Goal: Task Accomplishment & Management: Manage account settings

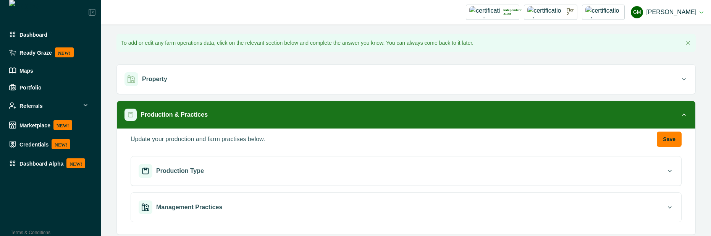
scroll to position [69, 0]
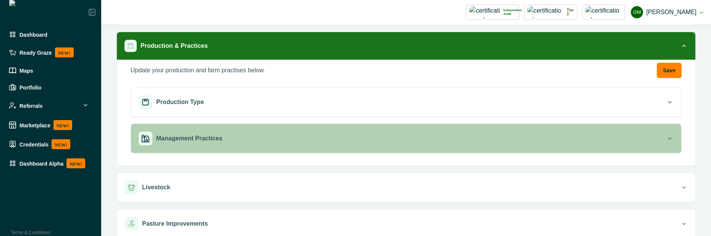
click at [225, 143] on div "Management Practices" at bounding box center [402, 138] width 527 height 14
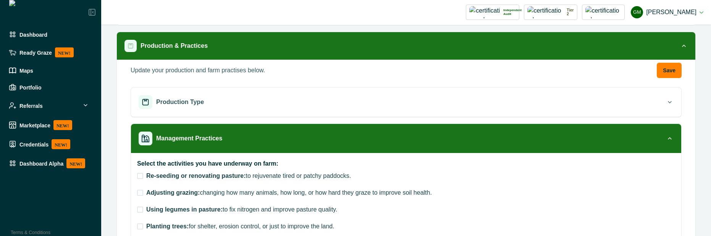
scroll to position [137, 0]
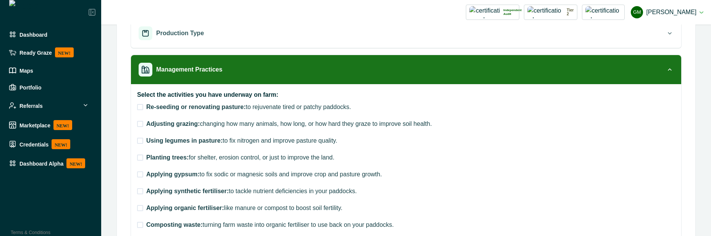
click at [138, 110] on span at bounding box center [140, 107] width 6 height 6
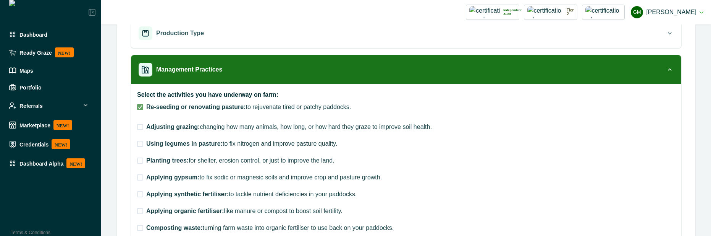
click at [139, 125] on span at bounding box center [140, 127] width 6 height 6
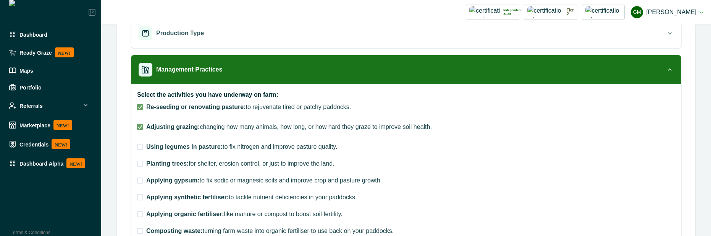
click at [139, 149] on span at bounding box center [140, 147] width 6 height 6
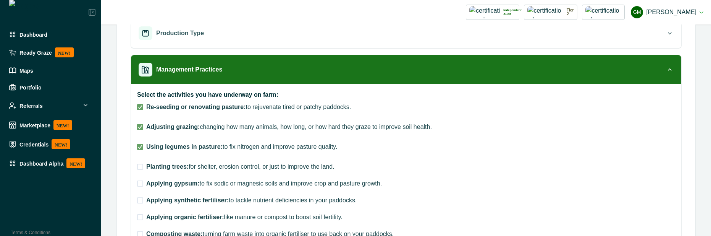
click at [141, 167] on span at bounding box center [140, 166] width 6 height 6
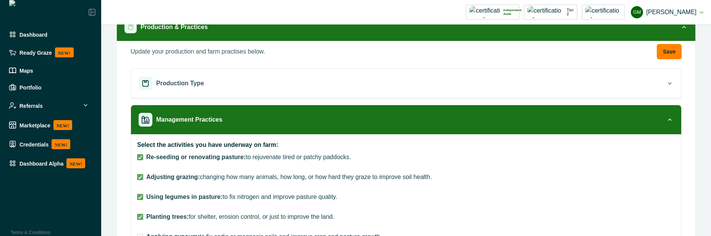
scroll to position [69, 0]
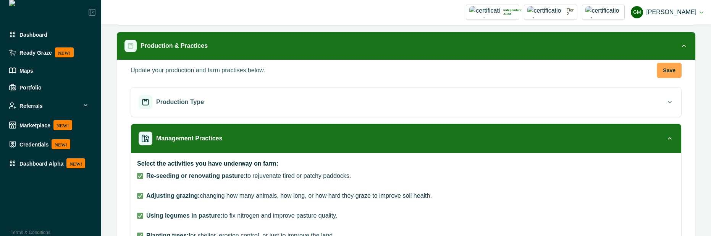
click at [664, 70] on button "Save" at bounding box center [669, 70] width 25 height 15
click at [661, 68] on button "Save" at bounding box center [669, 70] width 25 height 15
click at [667, 71] on button "Save" at bounding box center [669, 70] width 25 height 15
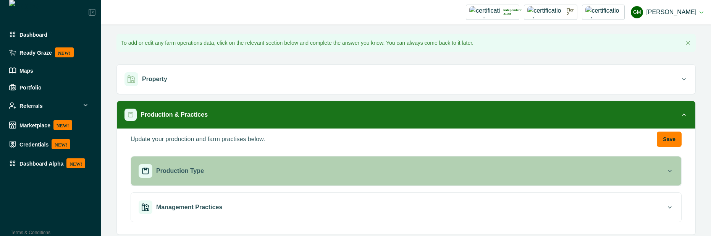
scroll to position [137, 0]
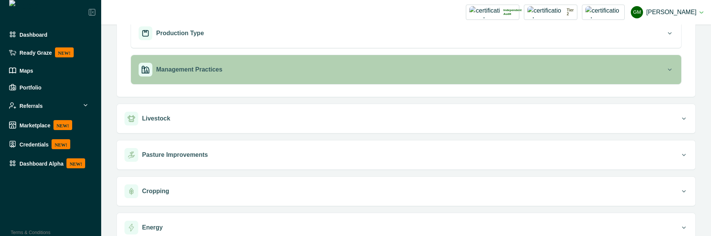
click at [306, 70] on div "Management Practices" at bounding box center [402, 70] width 527 height 14
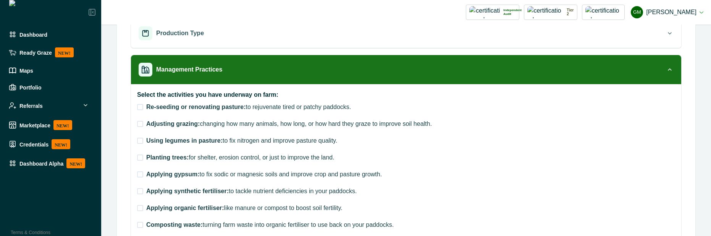
click at [138, 110] on label "Re-seeding or renovating pasture: to rejuvenate tired or patchy paddocks." at bounding box center [244, 106] width 214 height 9
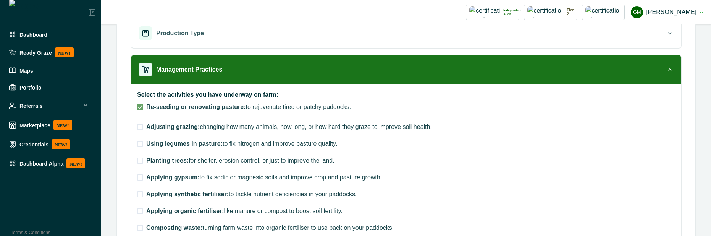
click at [139, 128] on span at bounding box center [140, 127] width 6 height 6
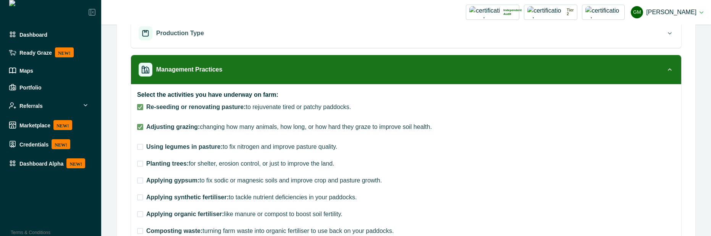
click at [142, 148] on span at bounding box center [140, 147] width 6 height 6
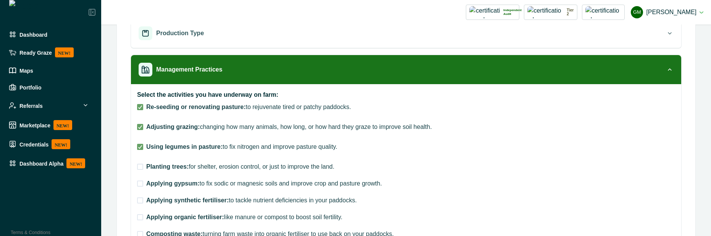
click at [140, 163] on span at bounding box center [140, 166] width 6 height 6
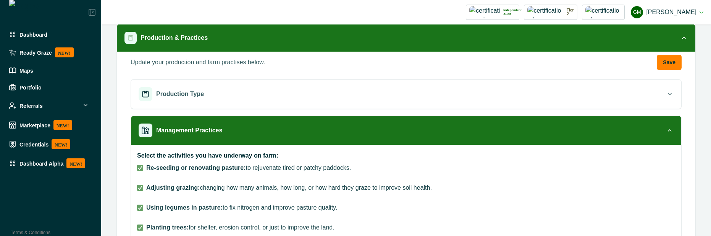
scroll to position [0, 0]
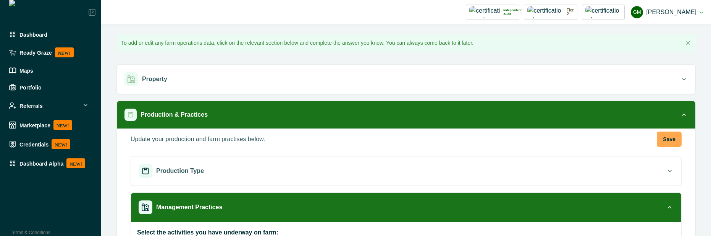
click at [667, 140] on button "Save" at bounding box center [669, 138] width 25 height 15
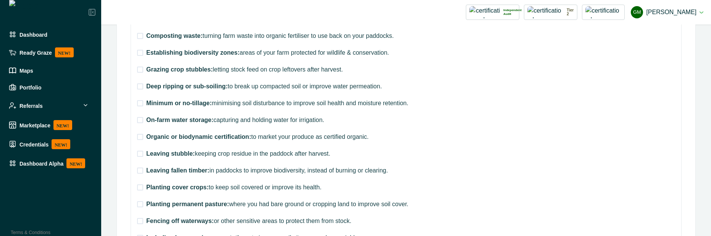
scroll to position [344, 0]
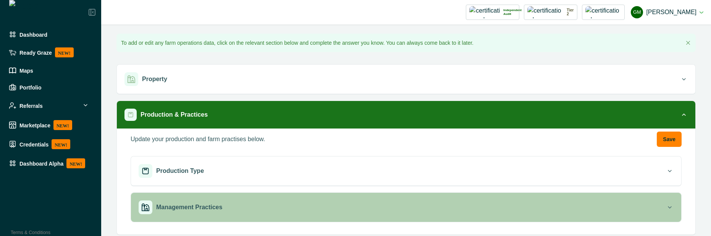
click at [233, 209] on div "Management Practices" at bounding box center [402, 207] width 527 height 14
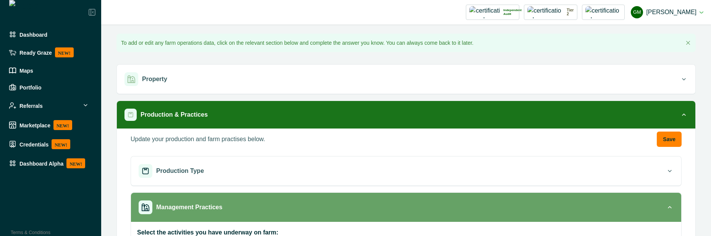
scroll to position [137, 0]
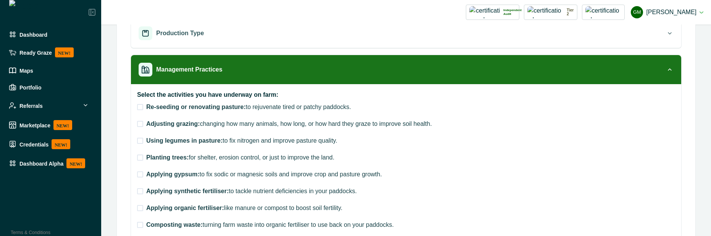
click at [140, 106] on span at bounding box center [140, 107] width 6 height 6
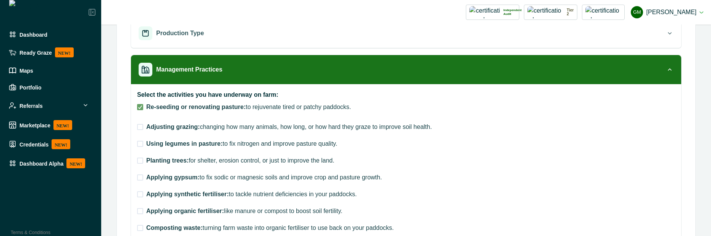
click at [140, 128] on span at bounding box center [140, 127] width 6 height 6
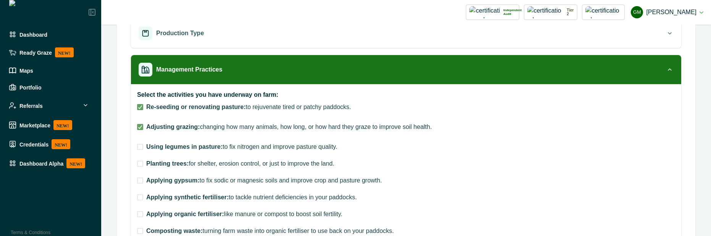
click at [140, 150] on label "Using legumes in pasture: to fix nitrogen and improve pasture quality." at bounding box center [237, 146] width 200 height 9
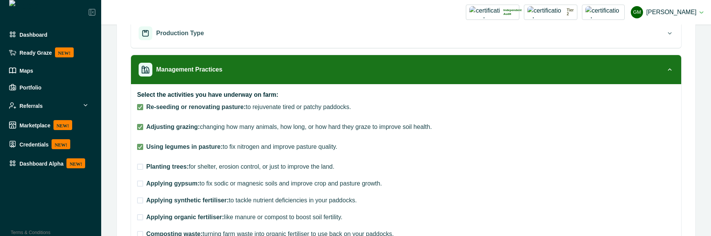
click at [140, 165] on span at bounding box center [140, 166] width 6 height 6
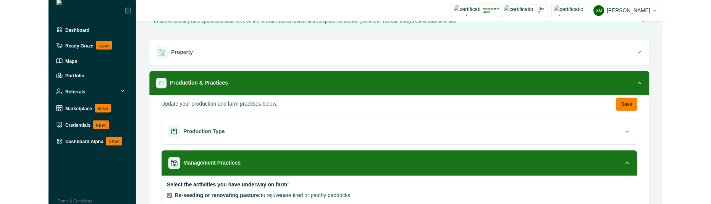
scroll to position [0, 0]
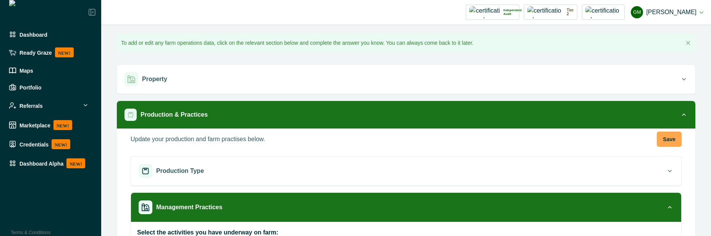
click at [670, 139] on button "Save" at bounding box center [669, 138] width 25 height 15
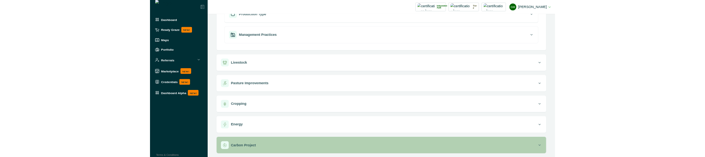
scroll to position [146, 0]
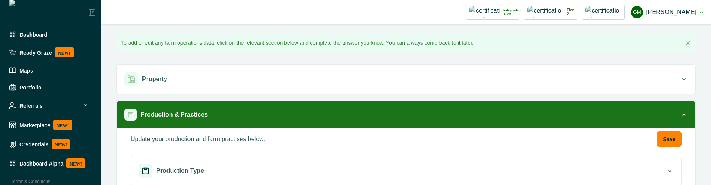
scroll to position [69, 0]
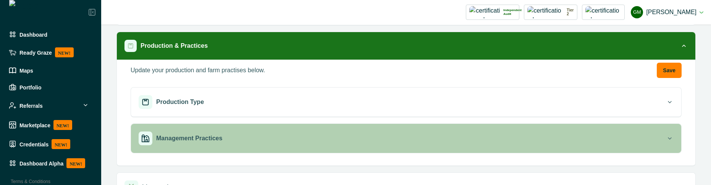
click at [246, 126] on button "Management Practices" at bounding box center [406, 138] width 550 height 29
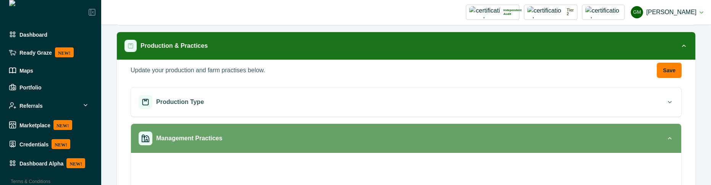
scroll to position [206, 0]
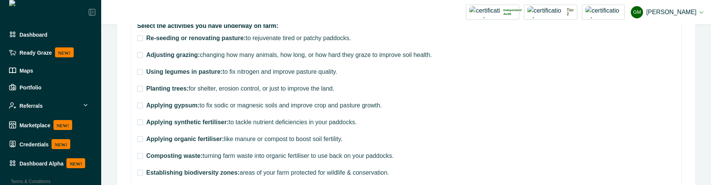
click at [143, 39] on span at bounding box center [140, 38] width 6 height 6
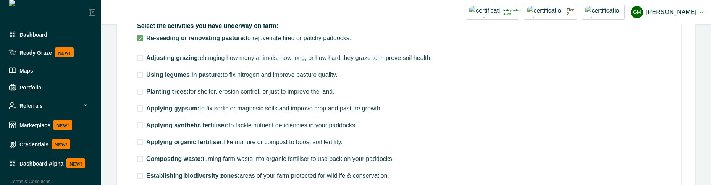
click at [144, 61] on label "Adjusting grazing: changing how many animals, how long, or how hard they graze …" at bounding box center [284, 57] width 295 height 9
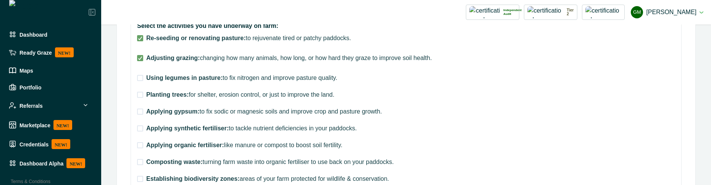
click at [144, 79] on label "Using legumes in pasture: to fix nitrogen and improve pasture quality." at bounding box center [237, 77] width 200 height 9
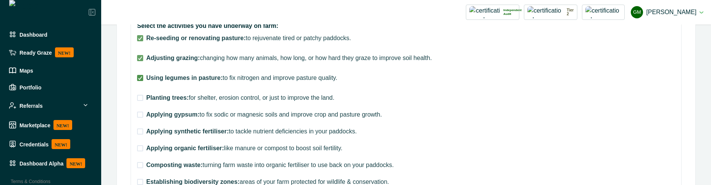
click at [141, 79] on icon at bounding box center [140, 78] width 5 height 4
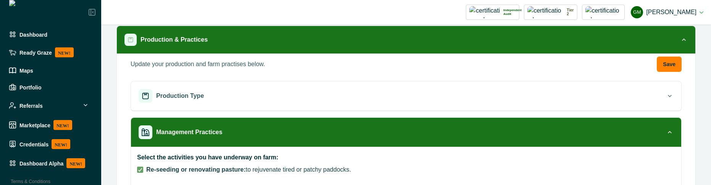
scroll to position [69, 0]
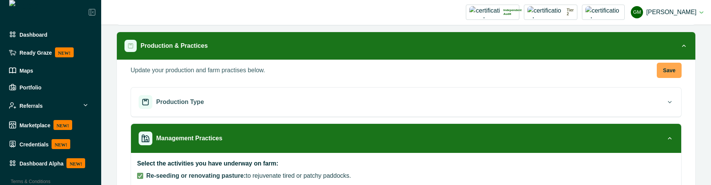
click at [663, 69] on button "Save" at bounding box center [669, 70] width 25 height 15
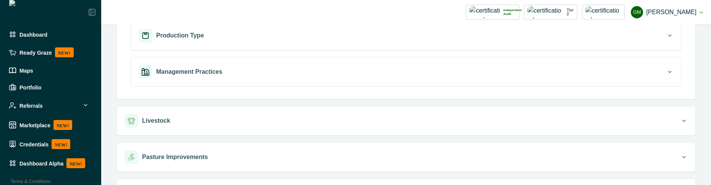
scroll to position [137, 0]
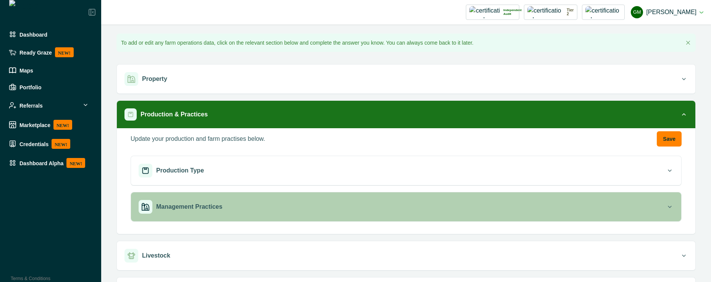
click at [462, 184] on button "Management Practices" at bounding box center [406, 206] width 550 height 29
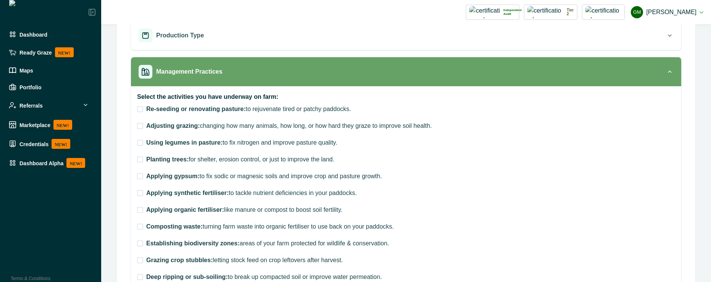
scroll to position [137, 0]
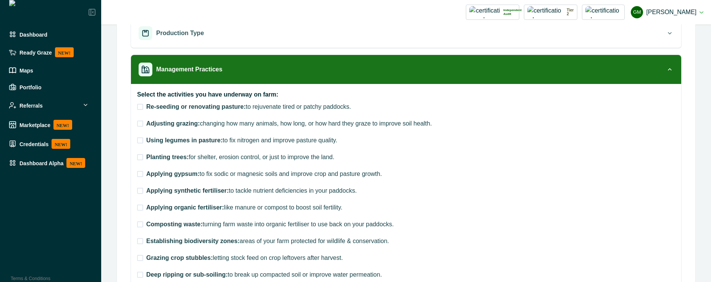
click at [142, 106] on span at bounding box center [140, 107] width 6 height 6
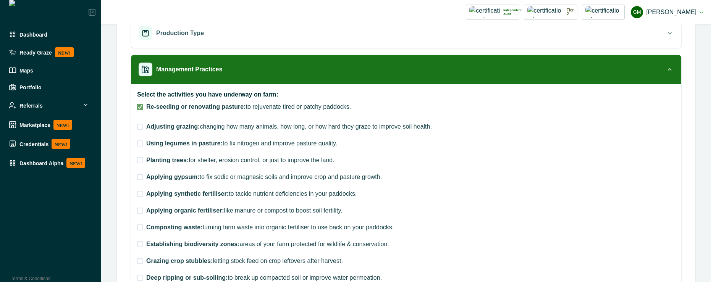
click at [140, 129] on span at bounding box center [140, 127] width 6 height 6
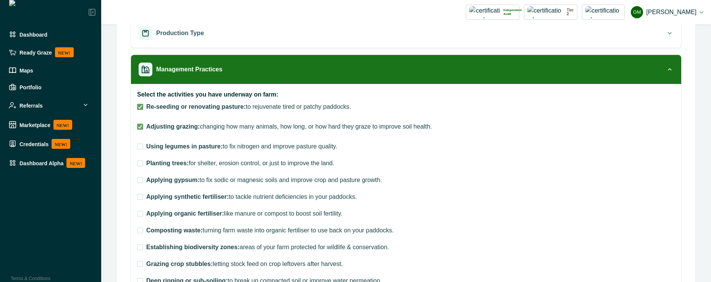
click at [138, 148] on span at bounding box center [140, 147] width 6 height 6
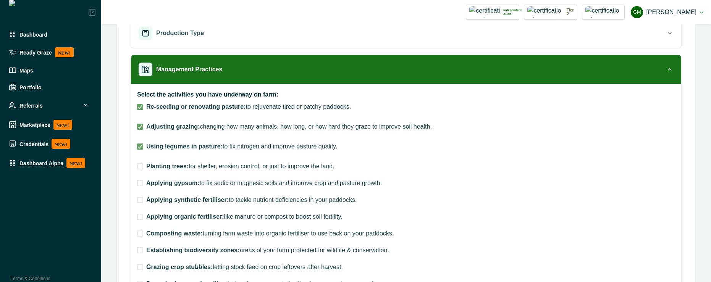
click at [141, 171] on label "Planting trees: for shelter, erosion control, or just to improve the land." at bounding box center [235, 166] width 197 height 9
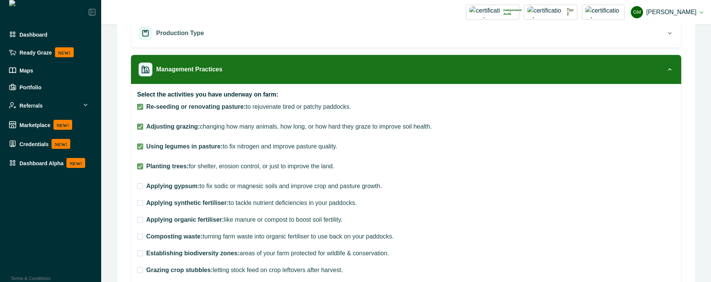
click at [142, 184] on label "Applying gypsum: to fix sodic or magnesic soils and improve crop and pasture gr…" at bounding box center [259, 186] width 245 height 9
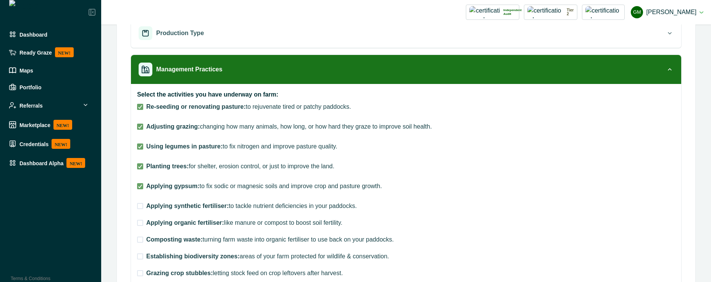
click at [140, 184] on span at bounding box center [140, 206] width 6 height 6
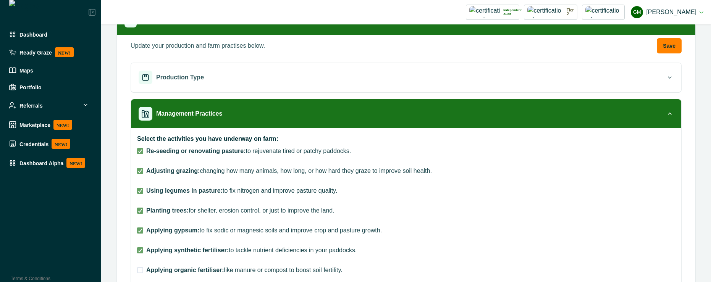
scroll to position [69, 0]
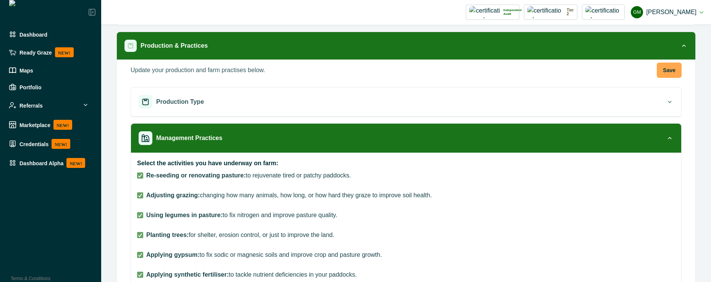
click at [660, 73] on button "Save" at bounding box center [669, 70] width 25 height 15
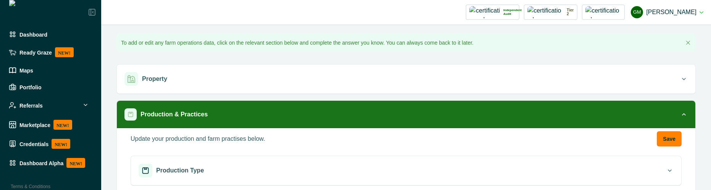
click at [706, 14] on div "Impersonation Mode Independent [PERSON_NAME] MLA 1 Credential Howson Carbon Pro…" at bounding box center [406, 12] width 610 height 24
click at [702, 12] on button "GM Gayathri Menakath" at bounding box center [667, 12] width 73 height 18
click at [673, 36] on button "Sign out" at bounding box center [660, 34] width 85 height 13
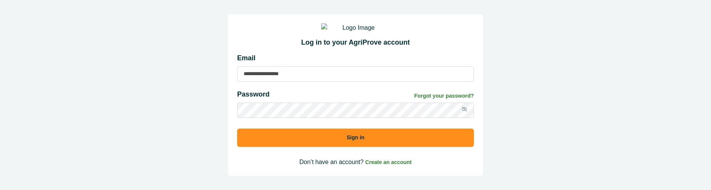
type input "**********"
click at [409, 147] on button "Sign in" at bounding box center [355, 138] width 237 height 18
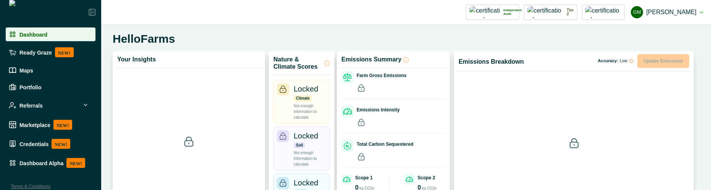
click at [18, 162] on div "Dashboard Alpha NEW!" at bounding box center [51, 163] width 84 height 10
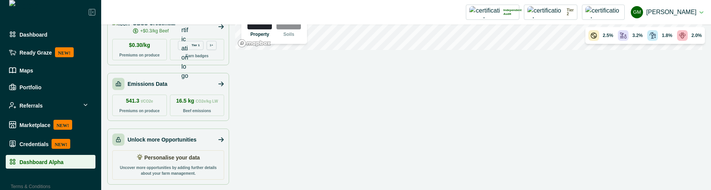
scroll to position [9, 0]
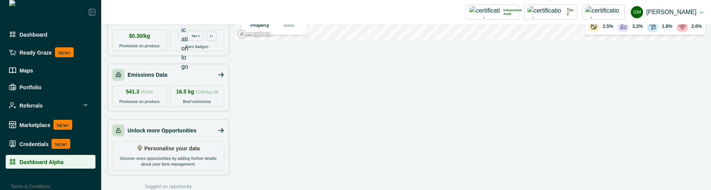
click at [183, 145] on p "Personalise your data" at bounding box center [172, 149] width 56 height 8
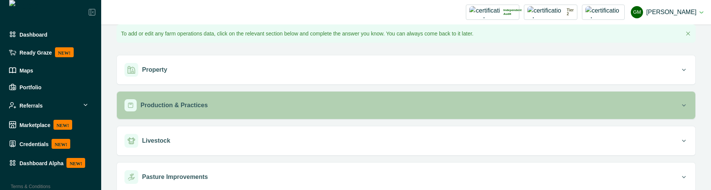
click at [215, 108] on div "Production & Practices" at bounding box center [402, 105] width 556 height 12
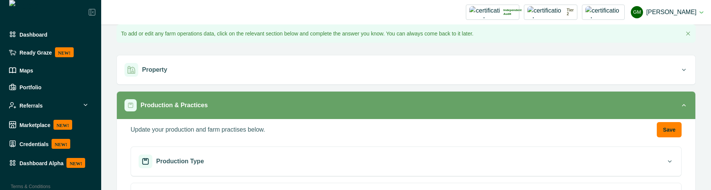
scroll to position [78, 0]
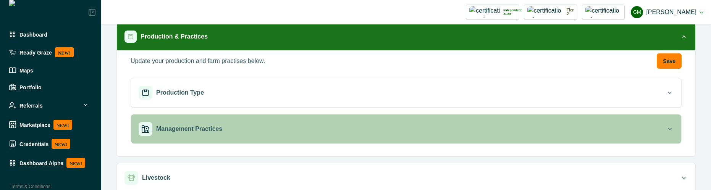
click at [213, 134] on div "Management Practices" at bounding box center [402, 129] width 527 height 14
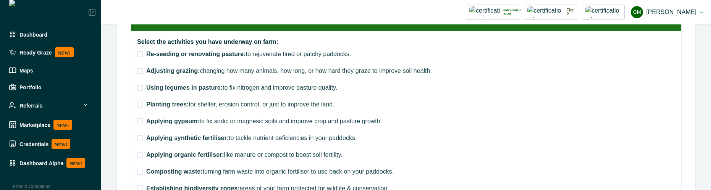
scroll to position [215, 0]
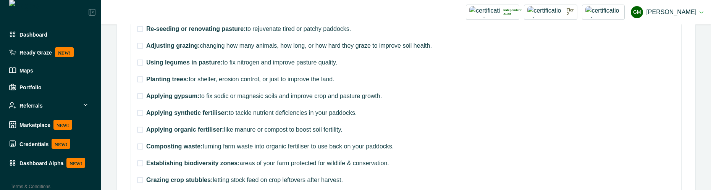
click at [140, 83] on label "Planting trees: for shelter, erosion control, or just to improve the land." at bounding box center [235, 79] width 197 height 9
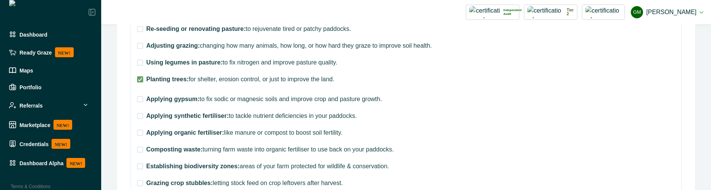
click at [140, 102] on label "Applying gypsum: to fix sodic or magnesic soils and improve crop and pasture gr…" at bounding box center [259, 99] width 245 height 9
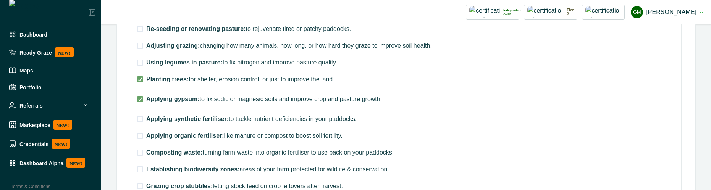
click at [140, 122] on label "Applying synthetic fertiliser: to tackle nutrient deficiencies in your paddocks." at bounding box center [247, 119] width 220 height 9
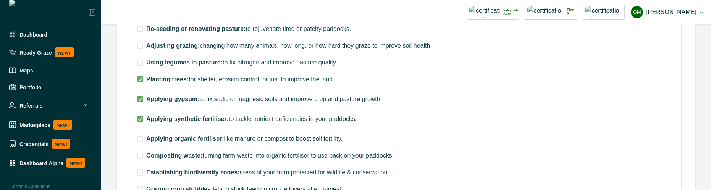
click at [141, 139] on span at bounding box center [140, 139] width 6 height 6
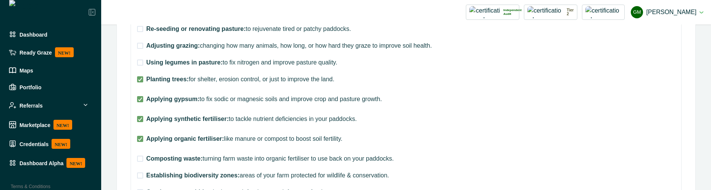
click at [141, 157] on span at bounding box center [140, 159] width 6 height 6
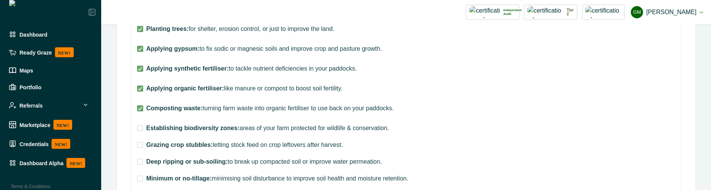
scroll to position [284, 0]
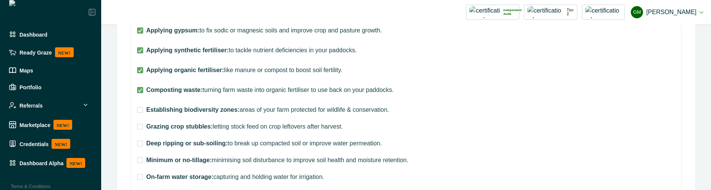
click at [138, 111] on span at bounding box center [140, 110] width 6 height 6
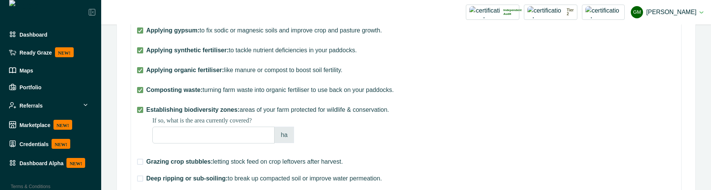
click at [173, 136] on input "*" at bounding box center [213, 135] width 122 height 17
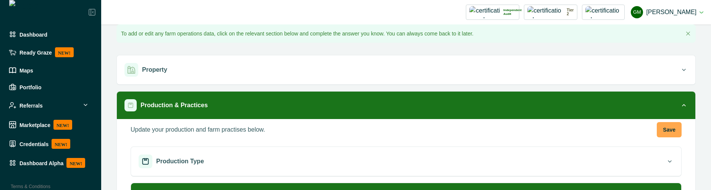
type input "***"
click at [669, 128] on button "Save" at bounding box center [669, 129] width 25 height 15
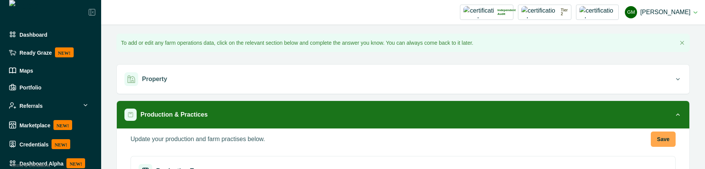
click at [661, 57] on button "Save" at bounding box center [663, 138] width 25 height 15
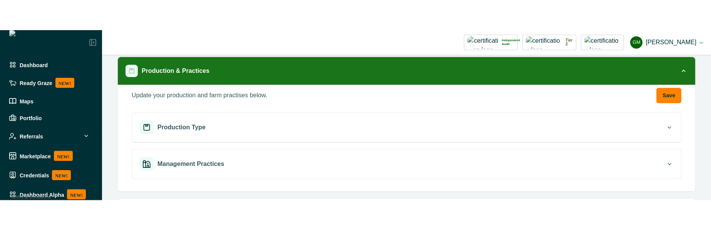
scroll to position [137, 0]
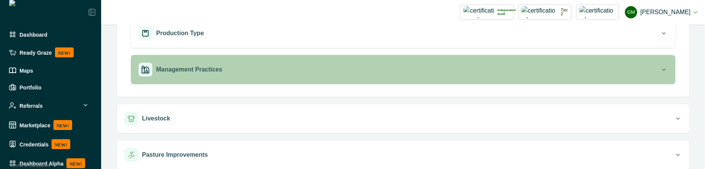
click at [305, 73] on div "Management Practices" at bounding box center [400, 70] width 522 height 14
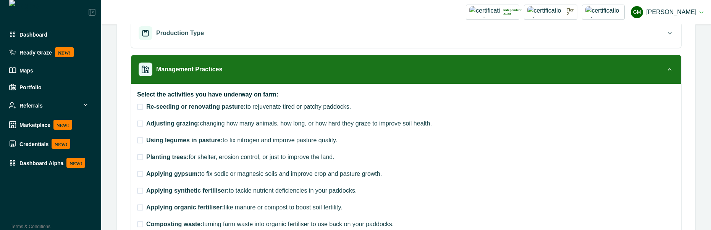
click at [138, 109] on span at bounding box center [140, 107] width 6 height 6
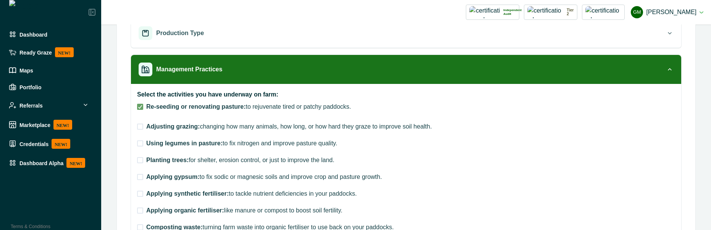
click at [138, 123] on label "Adjusting grazing: changing how many animals, how long, or how hard they graze …" at bounding box center [284, 126] width 295 height 9
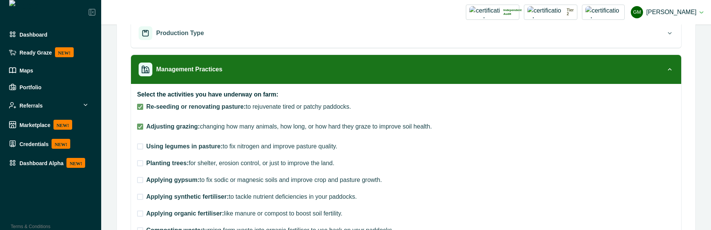
click at [138, 147] on span at bounding box center [140, 147] width 6 height 6
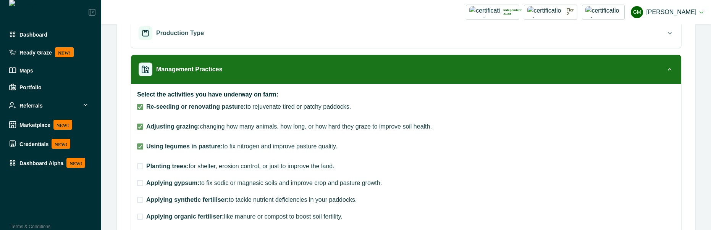
click at [141, 166] on span at bounding box center [140, 166] width 6 height 6
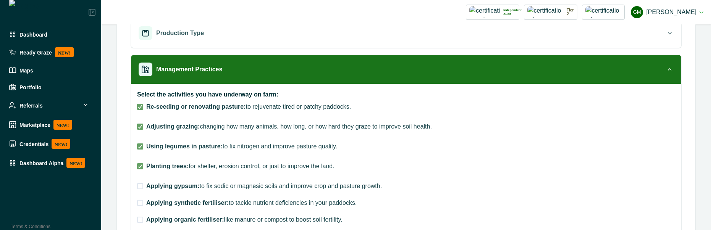
click at [141, 168] on span at bounding box center [140, 186] width 6 height 6
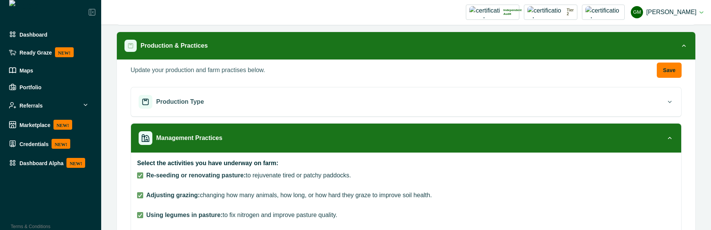
scroll to position [0, 0]
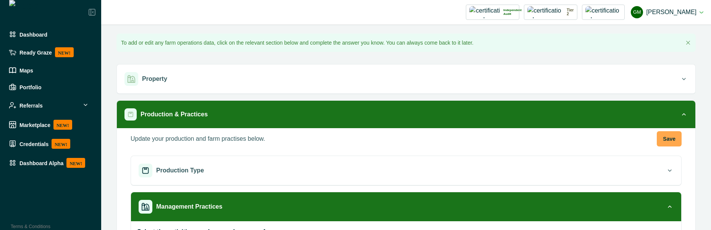
click at [665, 140] on button "Save" at bounding box center [669, 138] width 25 height 15
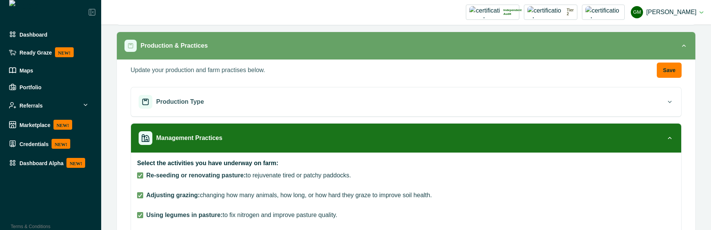
scroll to position [137, 0]
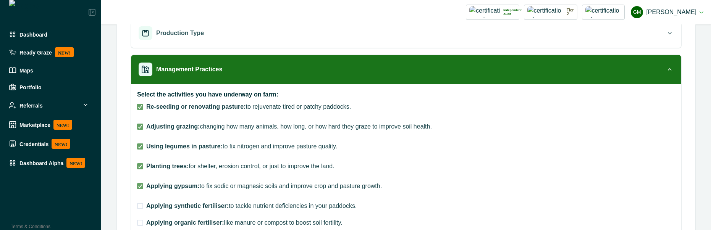
drag, startPoint x: 145, startPoint y: 146, endPoint x: 204, endPoint y: 146, distance: 58.4
click at [204, 146] on label "Using legumes in pasture: to fix nitrogen and improve pasture quality." at bounding box center [237, 146] width 200 height 9
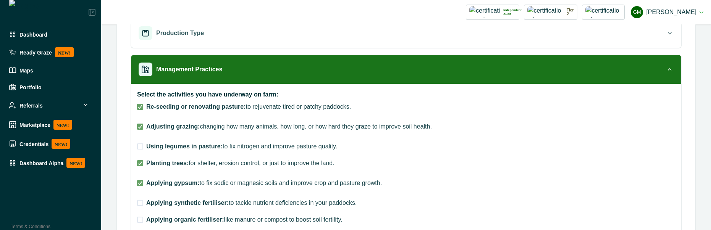
drag, startPoint x: 212, startPoint y: 147, endPoint x: 187, endPoint y: 147, distance: 24.8
click at [187, 147] on strong "Using legumes in pasture:" at bounding box center [184, 146] width 76 height 6
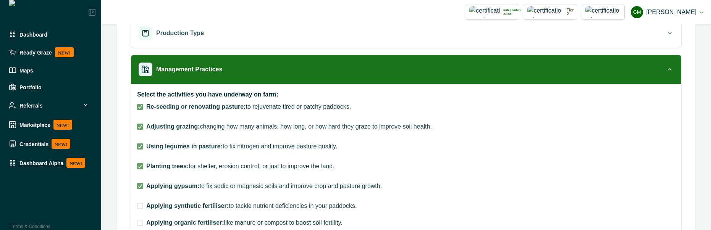
drag, startPoint x: 146, startPoint y: 147, endPoint x: 191, endPoint y: 147, distance: 45.1
click at [191, 147] on strong "Using legumes in pasture:" at bounding box center [184, 146] width 76 height 6
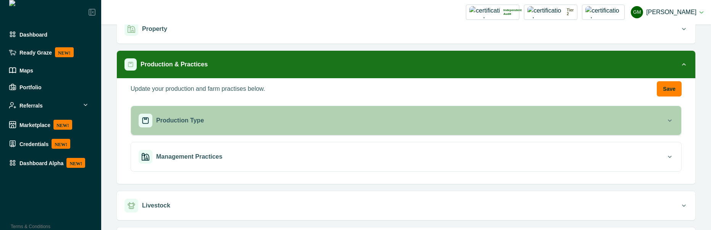
scroll to position [69, 0]
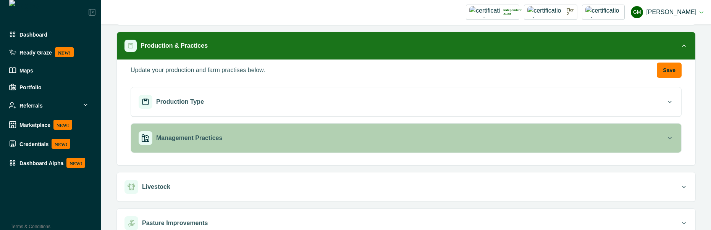
click at [255, 133] on div "Management Practices" at bounding box center [402, 138] width 527 height 14
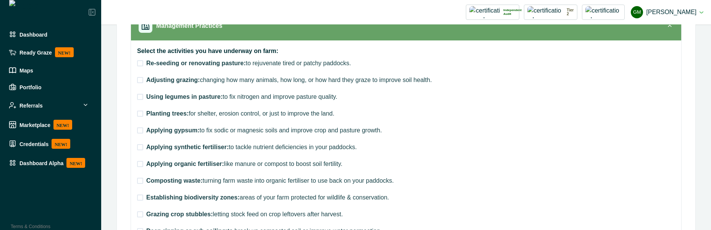
scroll to position [206, 0]
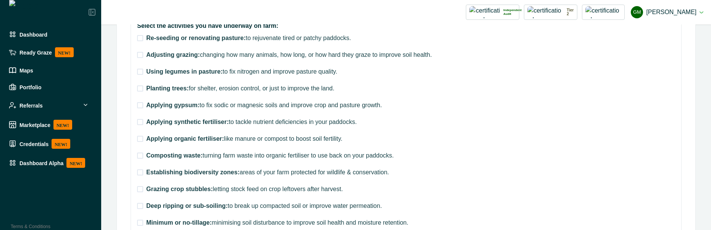
click at [139, 38] on span at bounding box center [140, 38] width 6 height 6
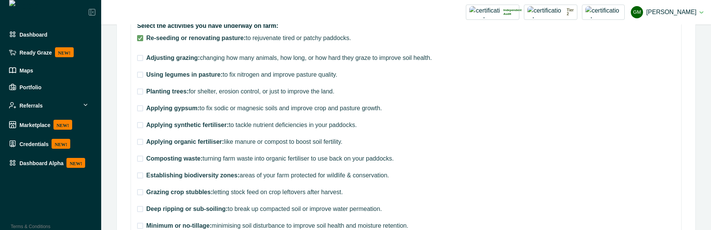
click at [139, 61] on label "Adjusting grazing: changing how many animals, how long, or how hard they graze …" at bounding box center [284, 57] width 295 height 9
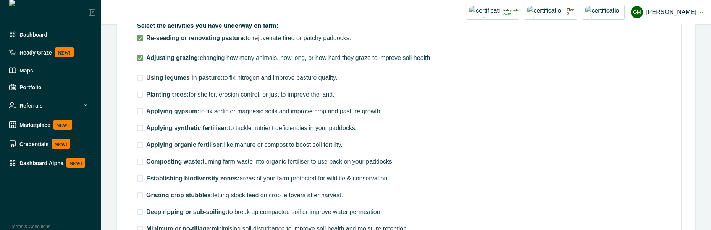
click at [139, 75] on span at bounding box center [140, 78] width 6 height 6
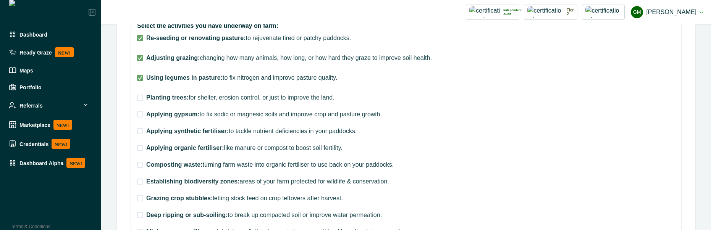
click at [144, 99] on label "Planting trees: for shelter, erosion control, or just to improve the land." at bounding box center [235, 97] width 197 height 9
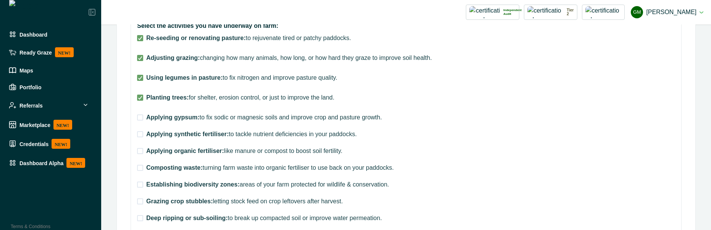
click at [142, 115] on span at bounding box center [140, 118] width 6 height 6
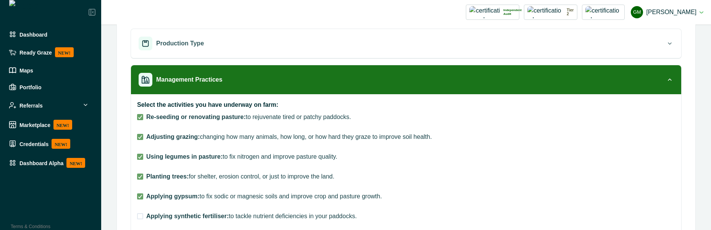
scroll to position [0, 0]
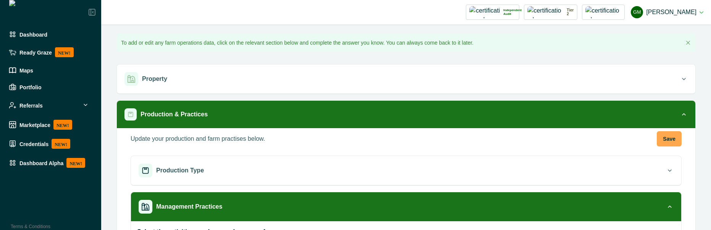
click at [658, 139] on button "Save" at bounding box center [669, 138] width 25 height 15
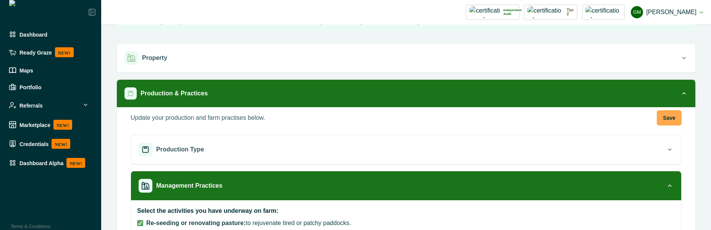
click at [664, 119] on button "Save" at bounding box center [669, 117] width 25 height 15
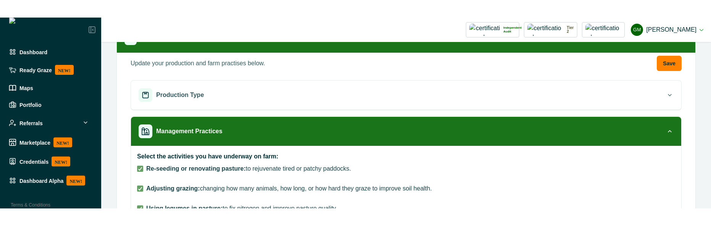
scroll to position [90, 0]
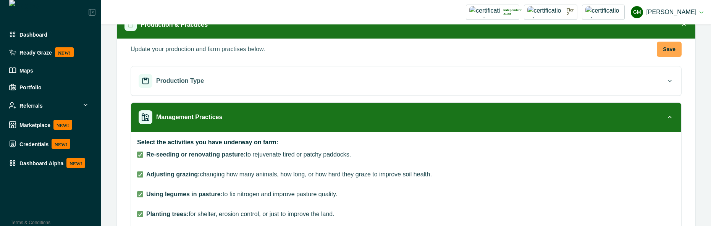
click at [661, 49] on button "Save" at bounding box center [669, 49] width 25 height 15
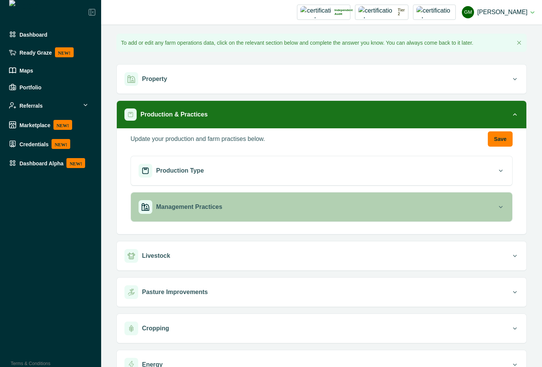
click at [393, 211] on div "Management Practices" at bounding box center [318, 207] width 359 height 14
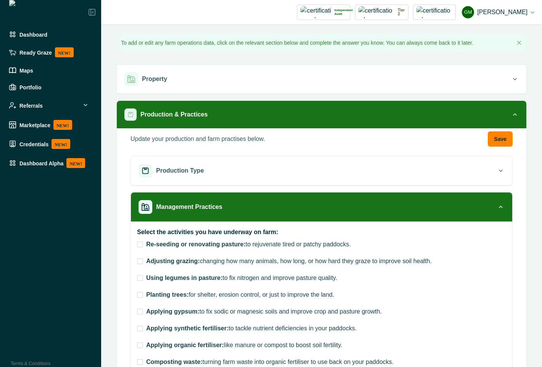
click at [140, 226] on label "Re-seeding or renovating pasture: to rejuvenate tired or patchy paddocks." at bounding box center [244, 244] width 214 height 9
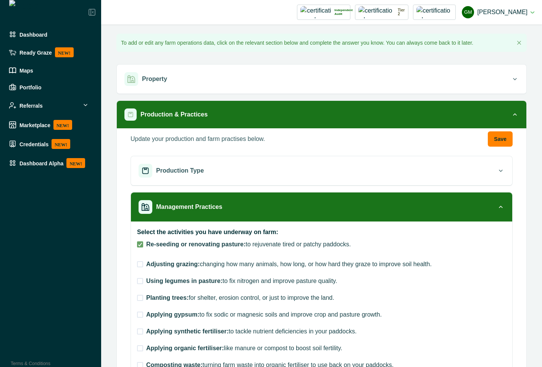
click at [139, 226] on span at bounding box center [140, 264] width 6 height 6
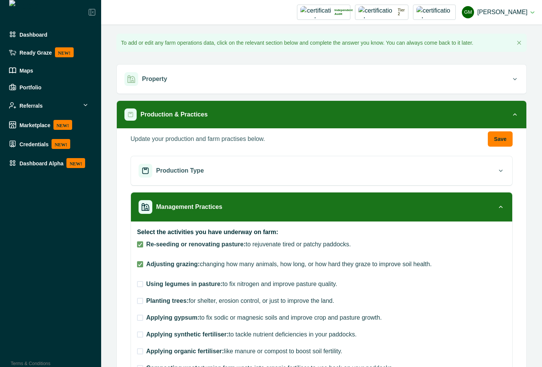
click at [139, 226] on span at bounding box center [140, 284] width 6 height 6
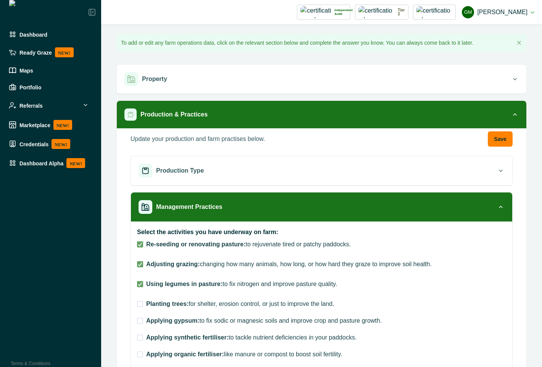
click at [139, 226] on span at bounding box center [140, 304] width 6 height 6
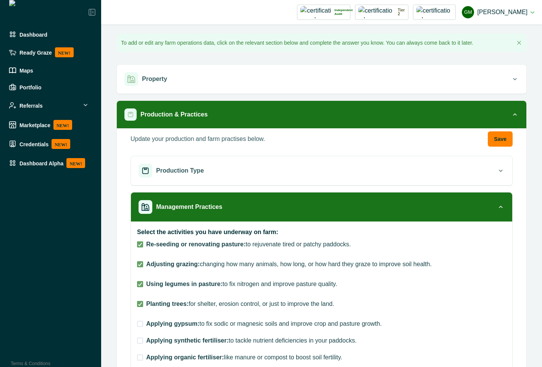
click at [139, 226] on label "Applying gypsum: to fix sodic or magnesic soils and improve crop and pasture gr…" at bounding box center [259, 323] width 245 height 9
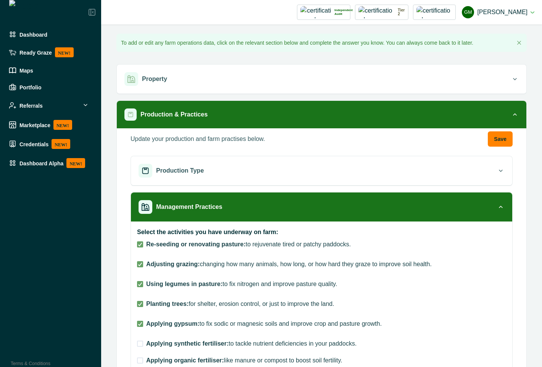
click at [141, 226] on span at bounding box center [140, 344] width 6 height 6
click at [500, 134] on button "Save" at bounding box center [500, 138] width 25 height 15
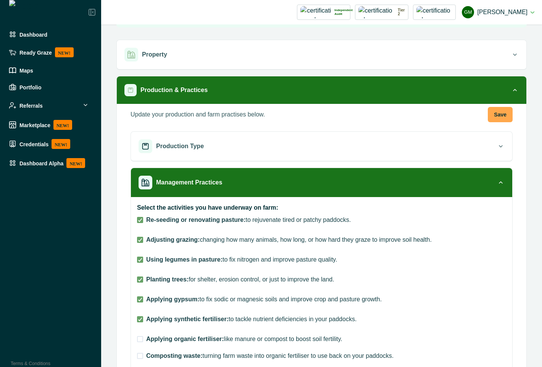
click at [496, 119] on button "Save" at bounding box center [500, 114] width 25 height 15
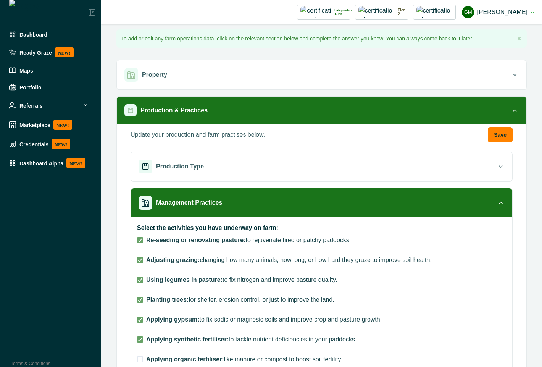
scroll to position [0, 0]
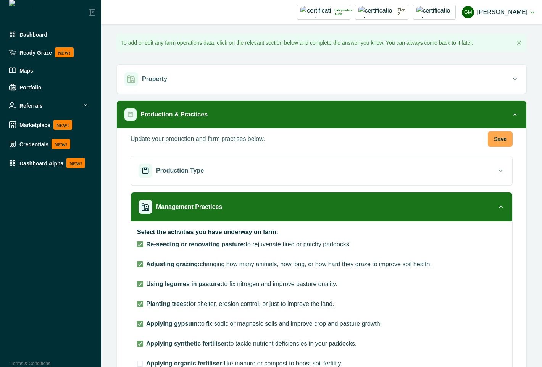
click at [488, 137] on button "Save" at bounding box center [500, 138] width 25 height 15
click at [496, 139] on button "Save" at bounding box center [500, 138] width 25 height 15
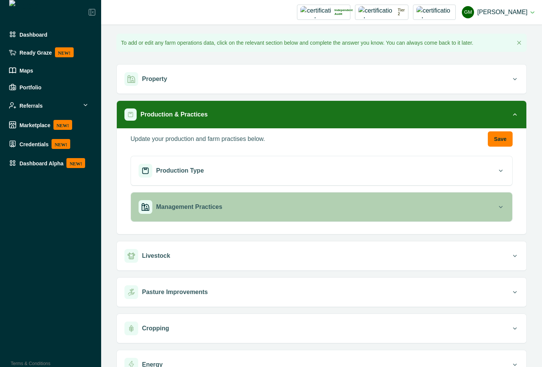
click at [178, 207] on p "Management Practices" at bounding box center [189, 206] width 66 height 9
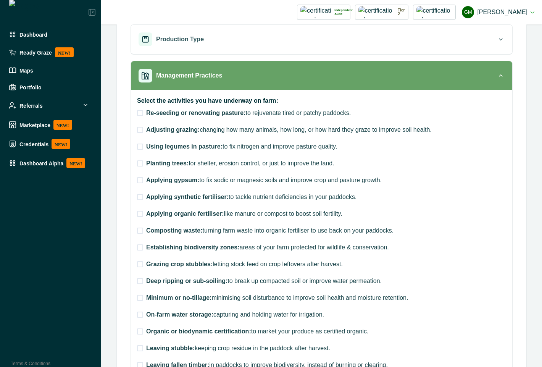
scroll to position [137, 0]
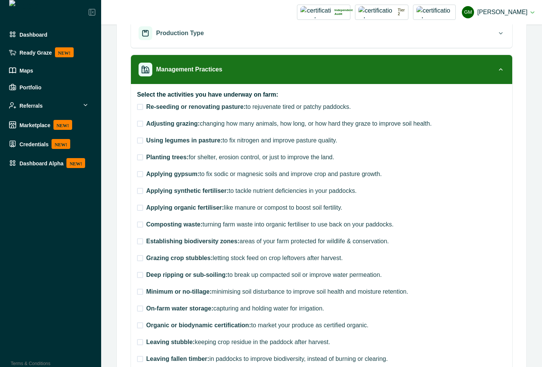
click at [136, 107] on div "Select the activities you have underway on farm: Re-seeding or renovating pastu…" at bounding box center [321, 285] width 381 height 403
click at [139, 108] on span at bounding box center [140, 107] width 6 height 6
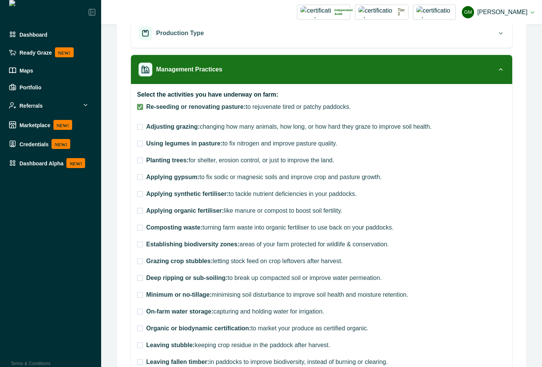
click at [139, 132] on div "Re-seeding or renovating pasture: to rejuvenate tired or patchy paddocks. Adjus…" at bounding box center [289, 293] width 305 height 382
click at [141, 124] on span at bounding box center [140, 127] width 6 height 6
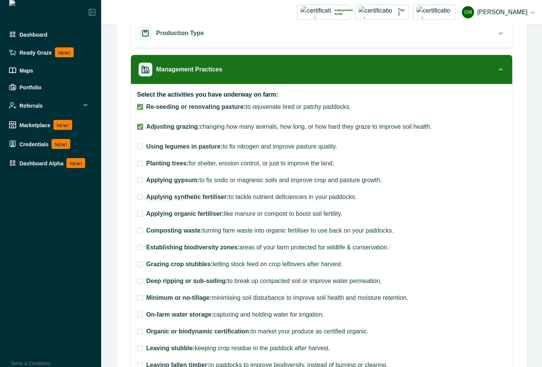
click at [138, 151] on label "Using legumes in pasture: to fix nitrogen and improve pasture quality." at bounding box center [237, 146] width 200 height 9
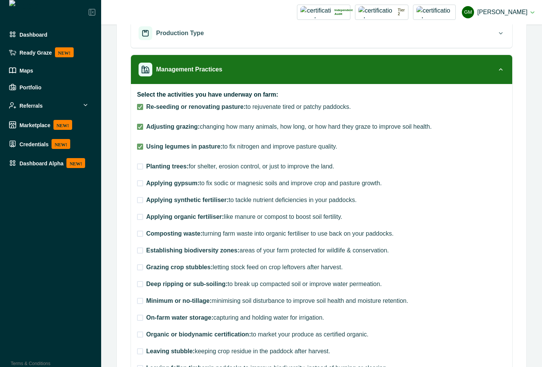
click at [138, 165] on span at bounding box center [140, 166] width 6 height 6
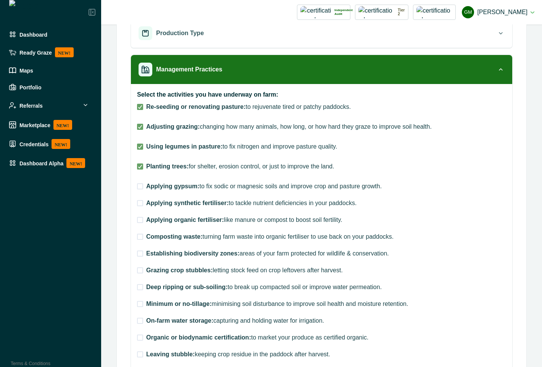
click at [142, 188] on span at bounding box center [140, 186] width 6 height 6
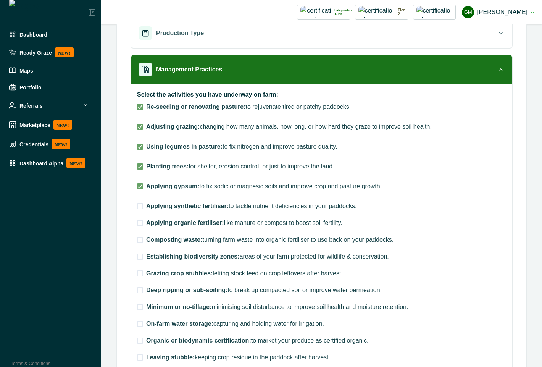
scroll to position [69, 0]
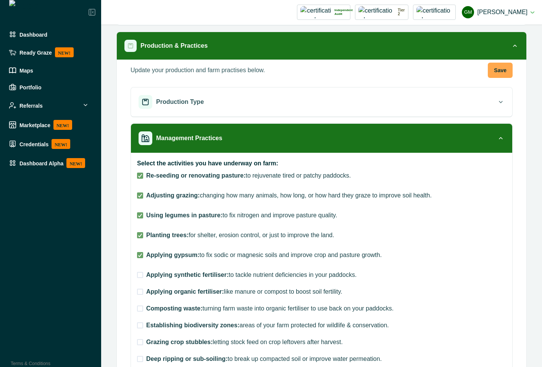
click at [501, 68] on button "Save" at bounding box center [500, 70] width 25 height 15
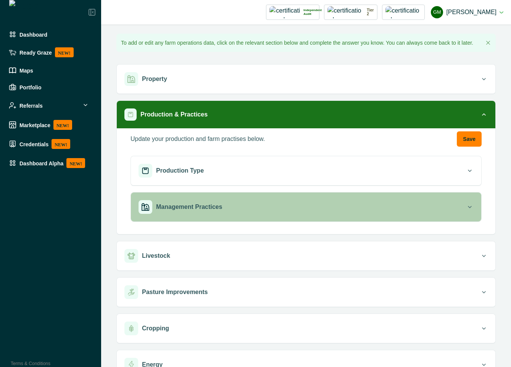
click at [299, 201] on div "Management Practices" at bounding box center [303, 207] width 328 height 14
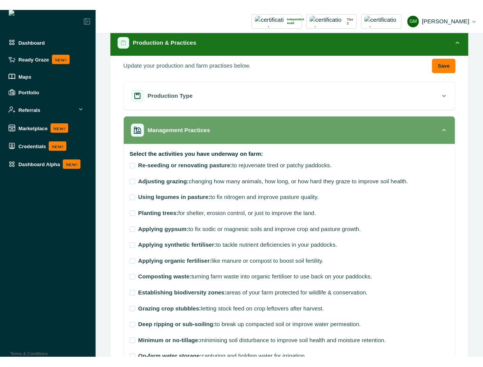
scroll to position [206, 0]
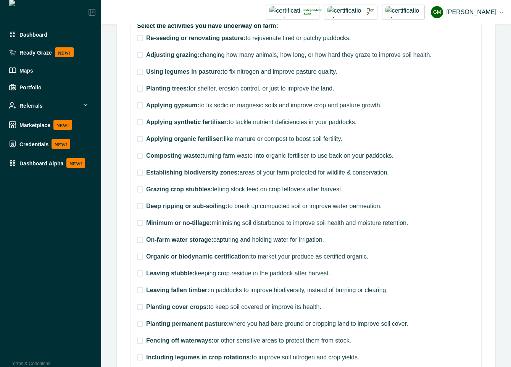
click at [511, 199] on div "**********" at bounding box center [306, 195] width 410 height 342
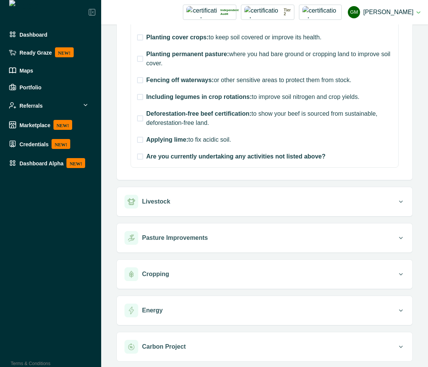
scroll to position [511, 0]
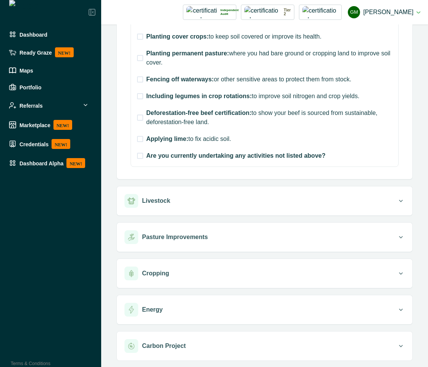
click at [139, 57] on span at bounding box center [140, 58] width 6 height 6
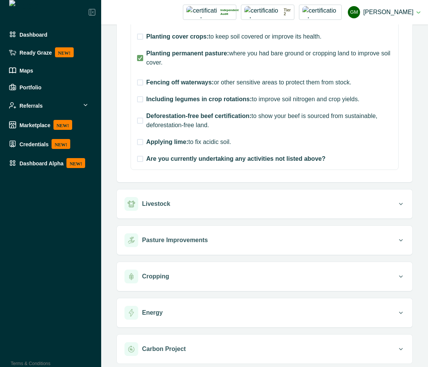
click at [137, 87] on label "Fencing off waterways: or other sensitive areas to protect them from stock." at bounding box center [244, 82] width 214 height 9
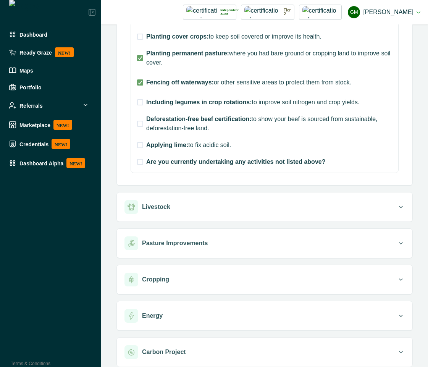
click at [139, 99] on span at bounding box center [140, 102] width 6 height 6
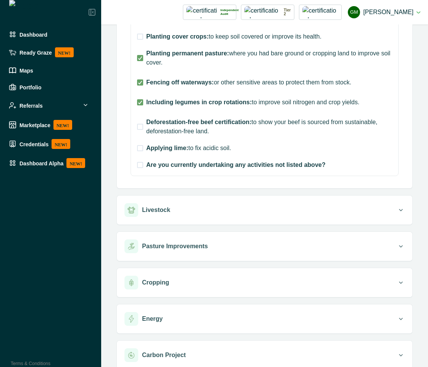
click at [138, 130] on label "Deforestation-free beef certification: to show your beef is sourced from sustai…" at bounding box center [264, 127] width 255 height 18
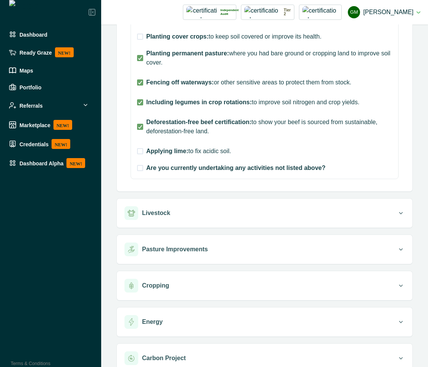
click at [137, 154] on span at bounding box center [140, 151] width 6 height 6
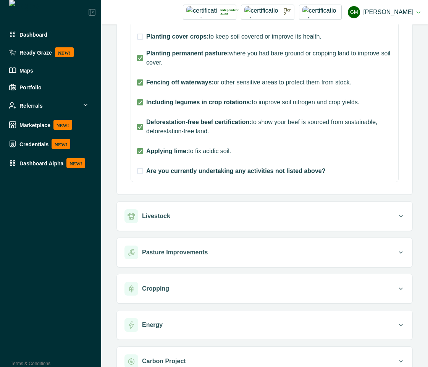
click at [141, 173] on span at bounding box center [140, 171] width 6 height 6
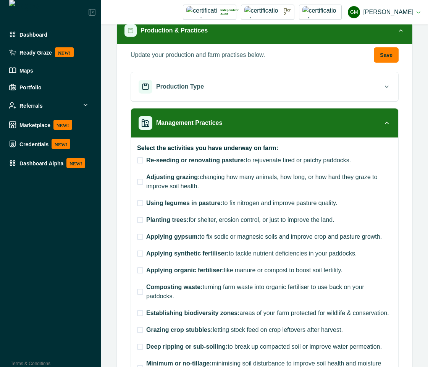
scroll to position [0, 0]
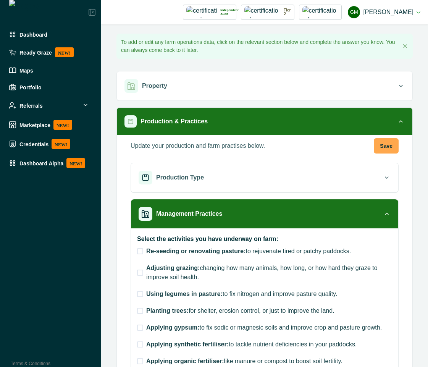
click at [382, 149] on button "Save" at bounding box center [386, 145] width 25 height 15
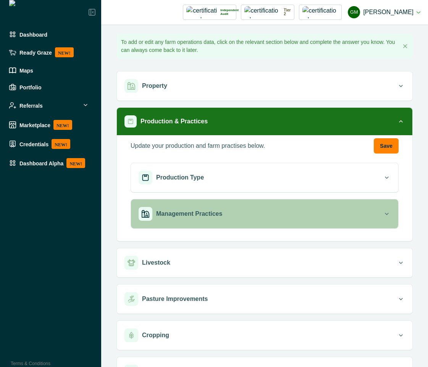
click at [210, 209] on div "Management Practices" at bounding box center [261, 214] width 244 height 14
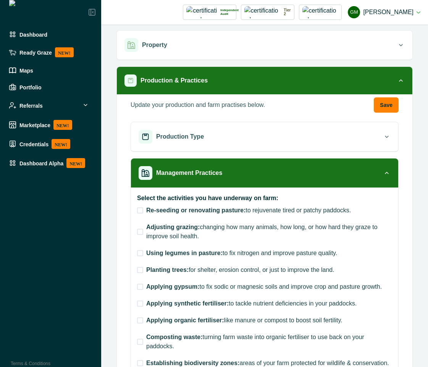
scroll to position [69, 0]
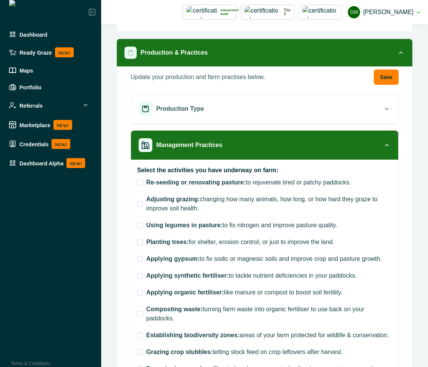
click at [141, 183] on span at bounding box center [140, 182] width 6 height 6
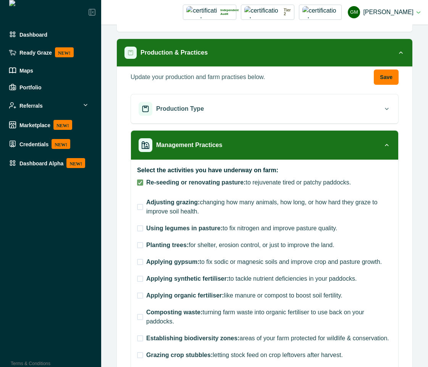
click at [141, 208] on span at bounding box center [140, 207] width 6 height 6
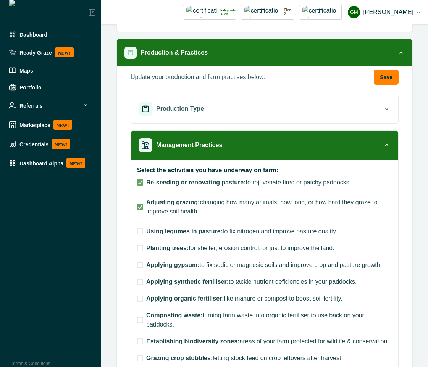
click at [141, 233] on span at bounding box center [140, 231] width 6 height 6
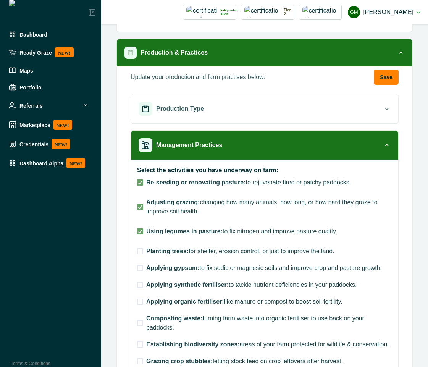
click at [141, 253] on span at bounding box center [140, 251] width 6 height 6
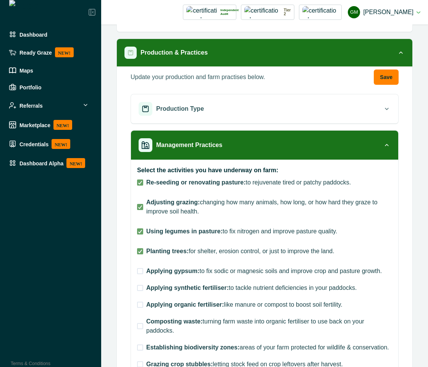
click at [141, 269] on span at bounding box center [140, 271] width 6 height 6
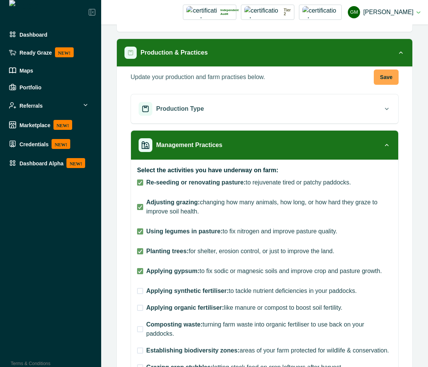
click at [382, 78] on button "Save" at bounding box center [386, 76] width 25 height 15
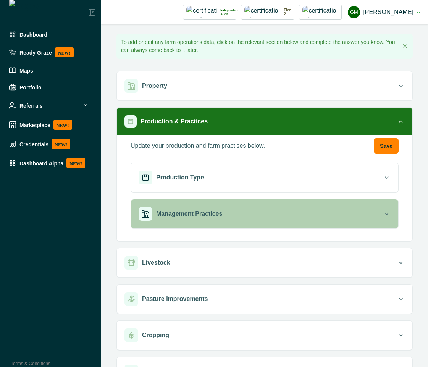
click at [212, 215] on p "Management Practices" at bounding box center [189, 213] width 66 height 9
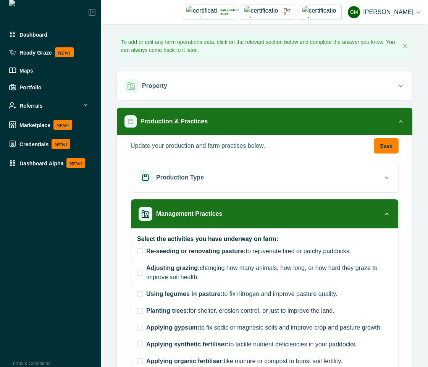
click at [139, 250] on span at bounding box center [140, 251] width 6 height 6
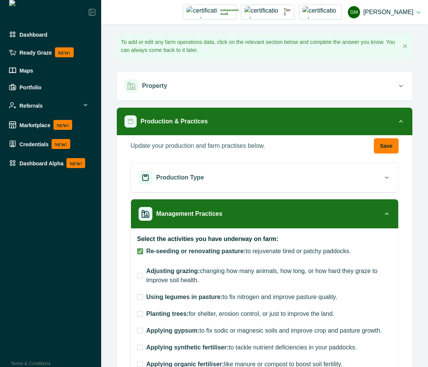
click at [139, 276] on span at bounding box center [140, 276] width 6 height 6
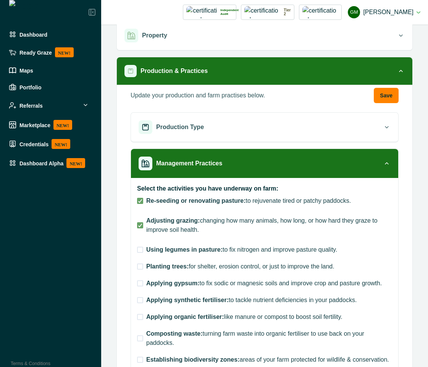
scroll to position [69, 0]
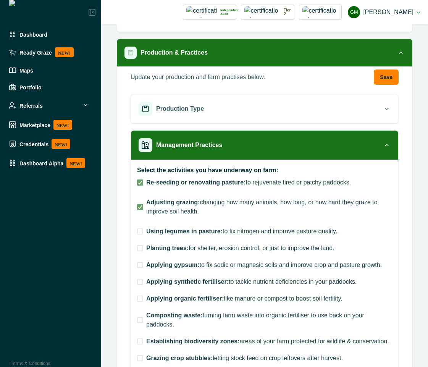
click at [144, 230] on label "Using legumes in pasture: to fix nitrogen and improve pasture quality." at bounding box center [237, 231] width 200 height 9
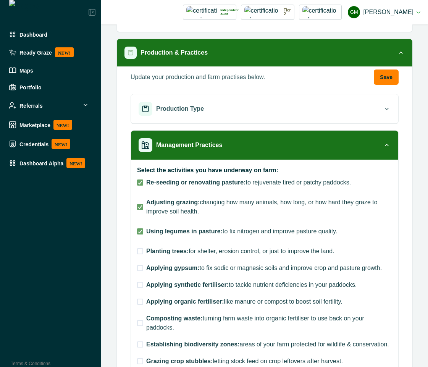
click at [139, 254] on span at bounding box center [140, 251] width 6 height 6
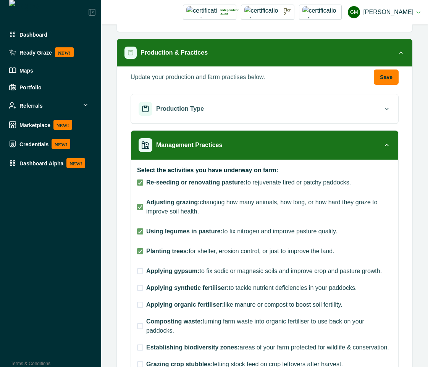
click at [139, 270] on span at bounding box center [140, 271] width 6 height 6
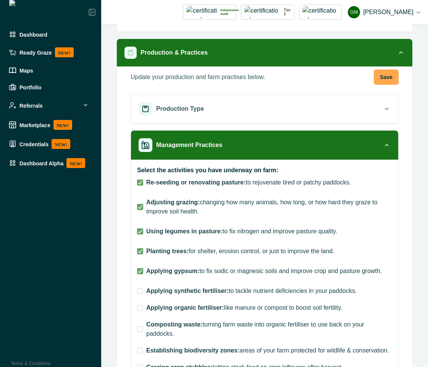
click at [383, 74] on button "Save" at bounding box center [386, 76] width 25 height 15
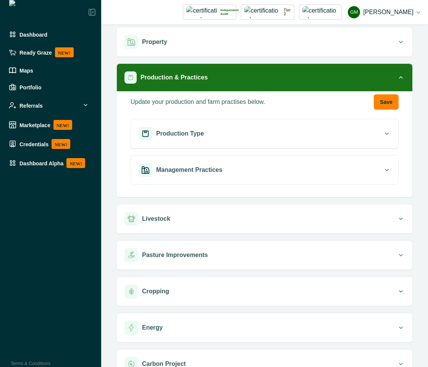
scroll to position [62, 0]
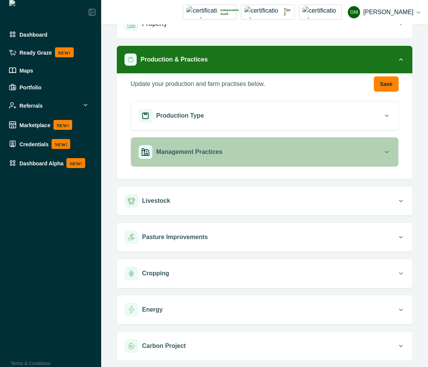
click at [235, 151] on div "Management Practices" at bounding box center [261, 152] width 244 height 14
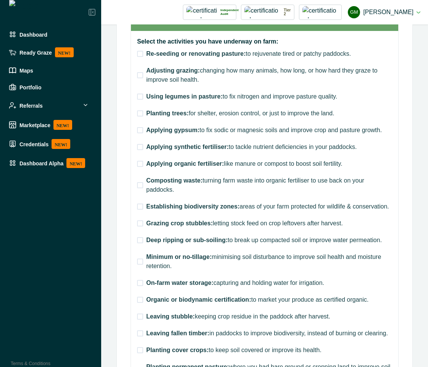
scroll to position [199, 0]
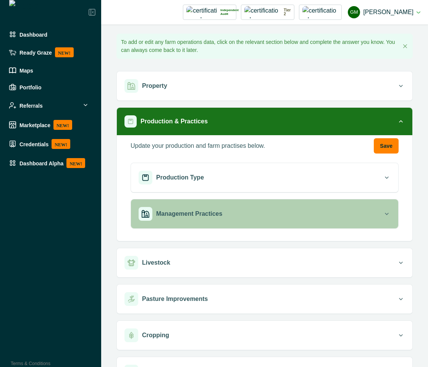
click at [237, 214] on div "Management Practices" at bounding box center [261, 214] width 244 height 14
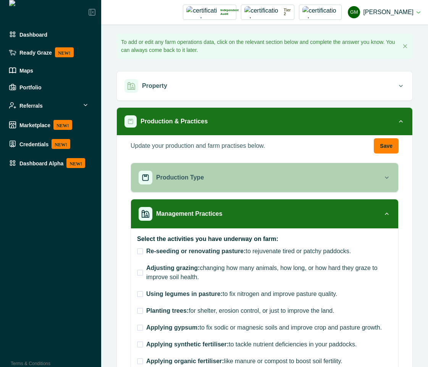
click at [294, 176] on div "Production Type" at bounding box center [261, 178] width 244 height 14
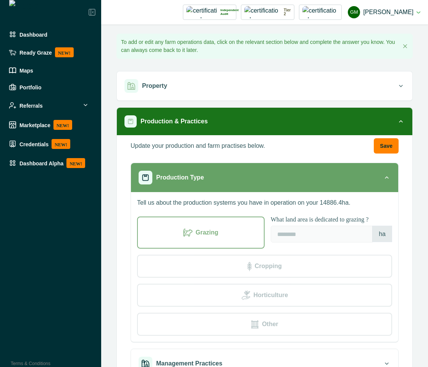
click at [294, 176] on div "Production Type" at bounding box center [261, 178] width 244 height 14
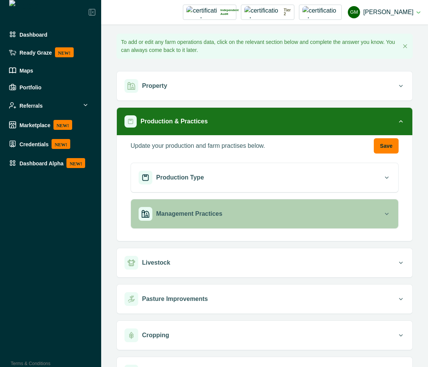
click at [304, 217] on div "Management Practices" at bounding box center [261, 214] width 244 height 14
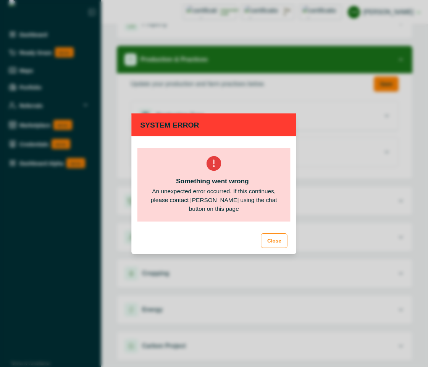
scroll to position [62, 0]
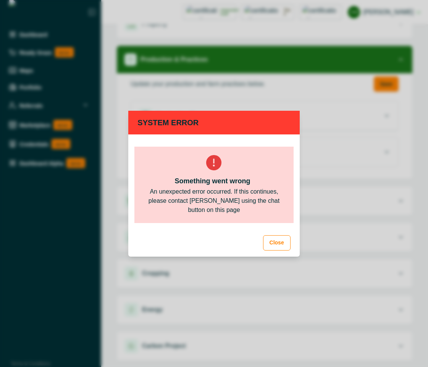
click at [275, 246] on button "Close" at bounding box center [276, 242] width 27 height 15
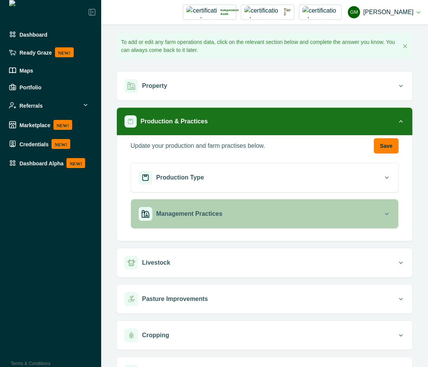
click at [237, 203] on button "Management Practices" at bounding box center [264, 213] width 267 height 29
click at [187, 212] on p "Management Practices" at bounding box center [189, 213] width 66 height 9
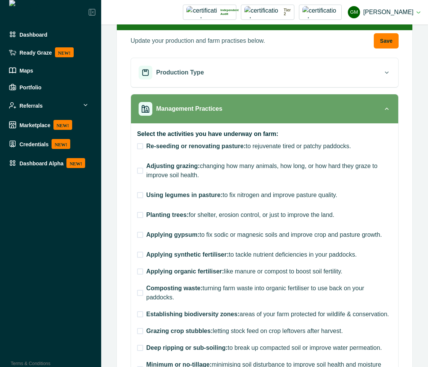
scroll to position [137, 0]
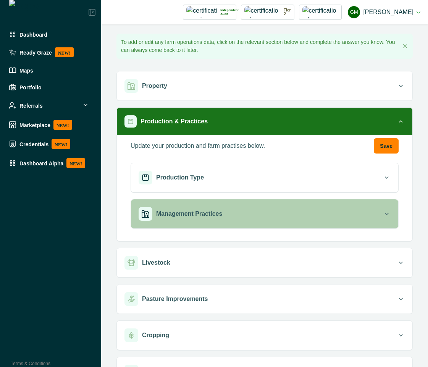
click at [297, 219] on div "Management Practices" at bounding box center [261, 214] width 244 height 14
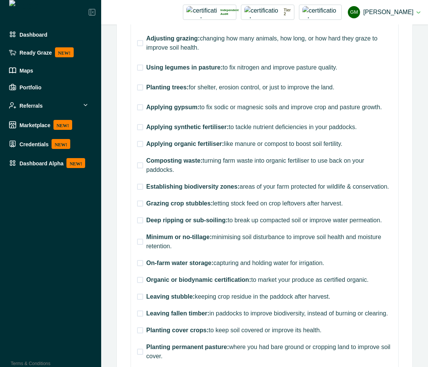
scroll to position [275, 0]
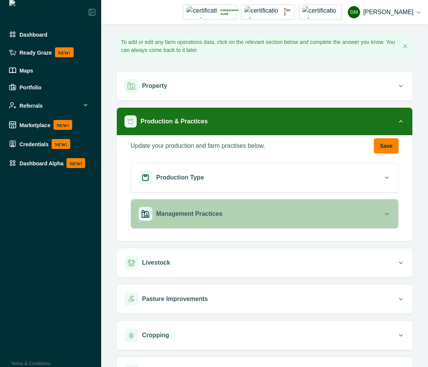
click at [260, 205] on button "Management Practices" at bounding box center [264, 213] width 267 height 29
click at [211, 212] on p "Management Practices" at bounding box center [189, 213] width 66 height 9
click at [220, 202] on button "Management Practices" at bounding box center [264, 213] width 267 height 29
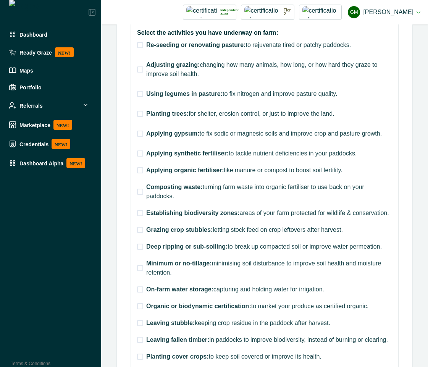
scroll to position [412, 0]
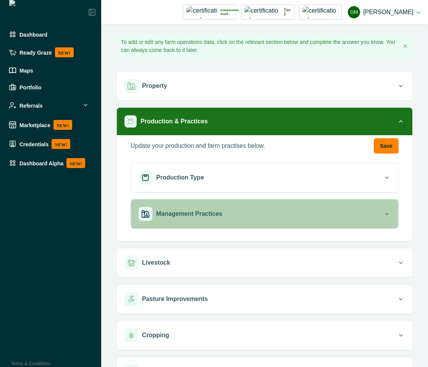
click at [189, 220] on div "Management Practices" at bounding box center [261, 214] width 244 height 14
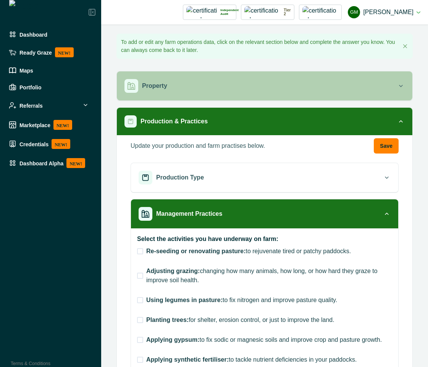
drag, startPoint x: 2, startPoint y: 160, endPoint x: 207, endPoint y: 86, distance: 217.5
click at [207, 86] on div "Property" at bounding box center [260, 86] width 273 height 14
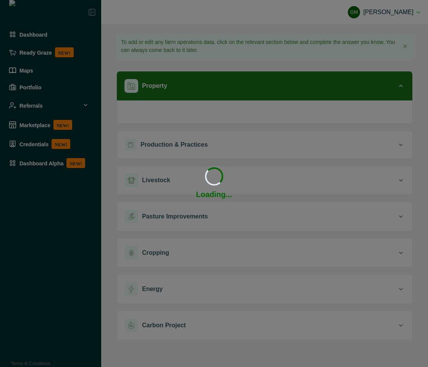
type input "**********"
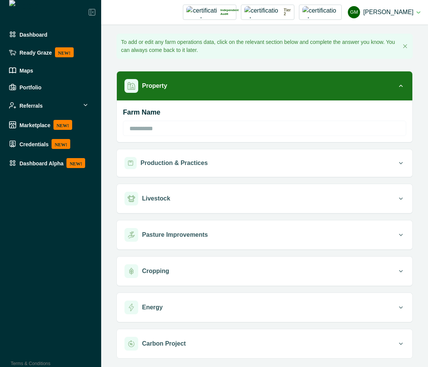
click at [269, 163] on div "Production & Practices" at bounding box center [260, 163] width 273 height 12
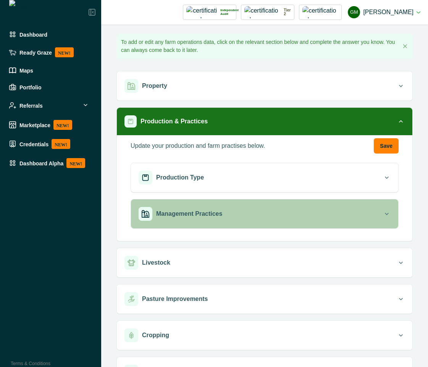
click at [273, 210] on div "Management Practices" at bounding box center [261, 214] width 244 height 14
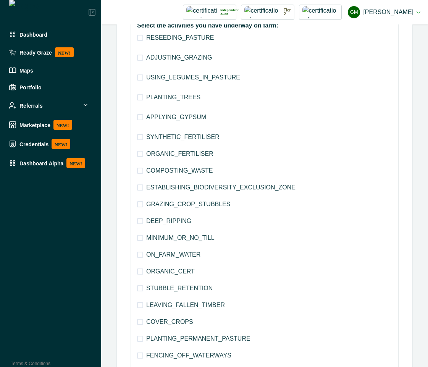
scroll to position [206, 0]
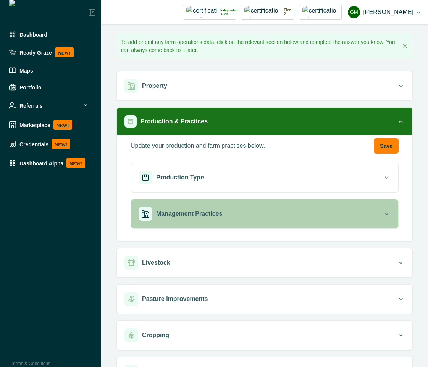
click at [243, 228] on button "Management Practices" at bounding box center [264, 213] width 267 height 29
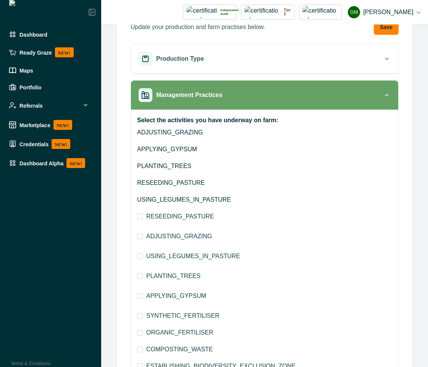
scroll to position [137, 0]
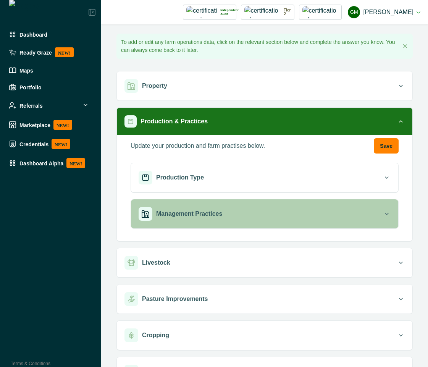
click at [223, 220] on div "Management Practices" at bounding box center [261, 214] width 244 height 14
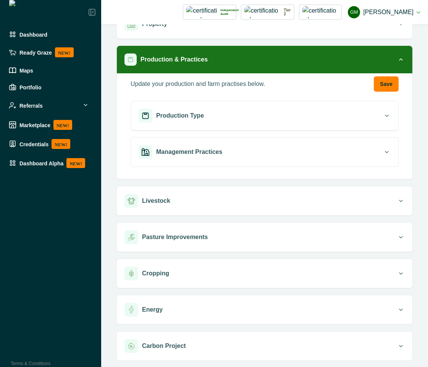
scroll to position [62, 0]
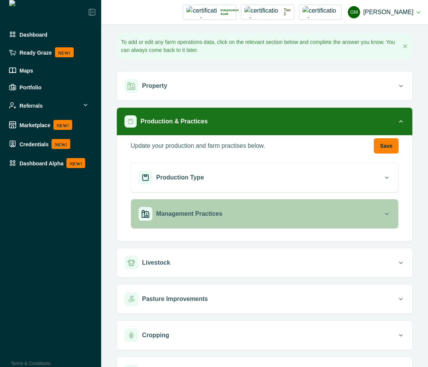
click at [323, 216] on div "Management Practices" at bounding box center [261, 214] width 244 height 14
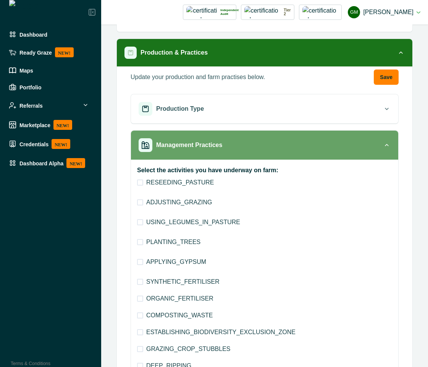
scroll to position [137, 0]
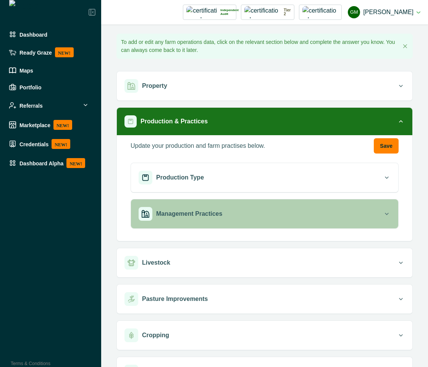
click at [286, 210] on div "Management Practices" at bounding box center [261, 214] width 244 height 14
click at [315, 218] on div "Management Practices" at bounding box center [261, 214] width 244 height 14
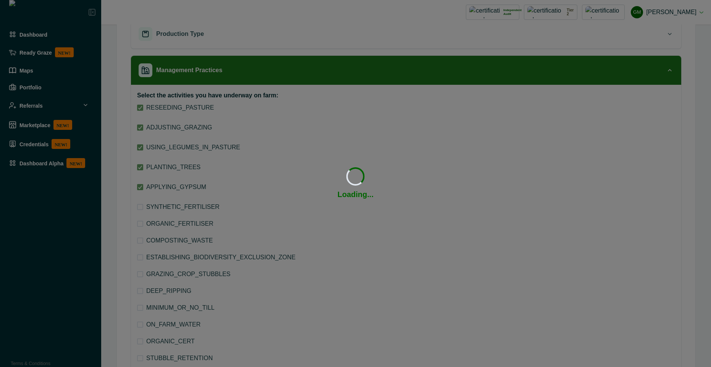
scroll to position [130, 0]
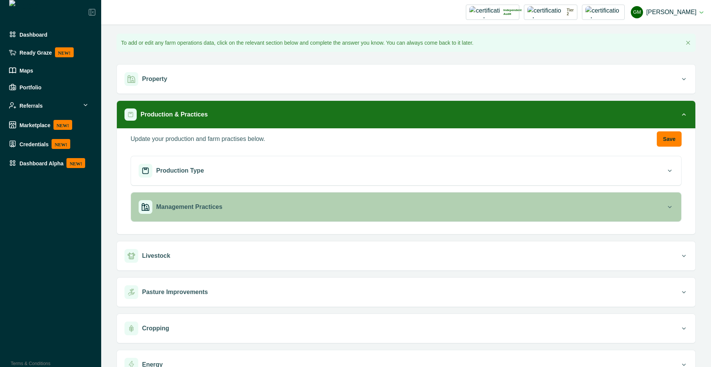
click at [389, 211] on div "Management Practices" at bounding box center [402, 207] width 527 height 14
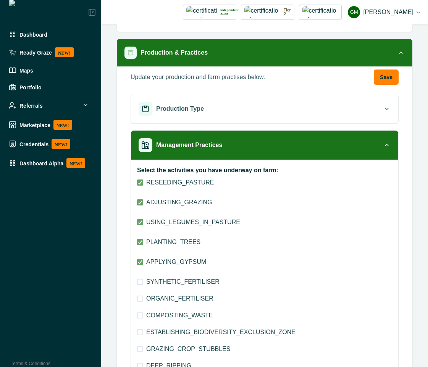
scroll to position [76, 0]
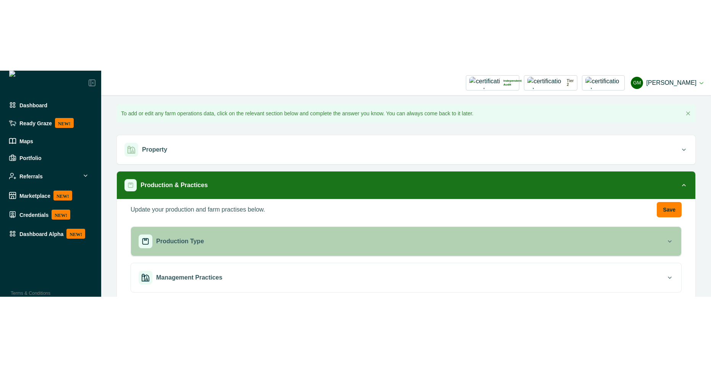
scroll to position [137, 0]
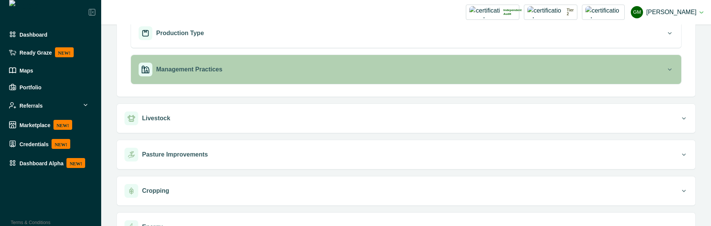
click at [223, 69] on div "Management Practices" at bounding box center [402, 70] width 527 height 14
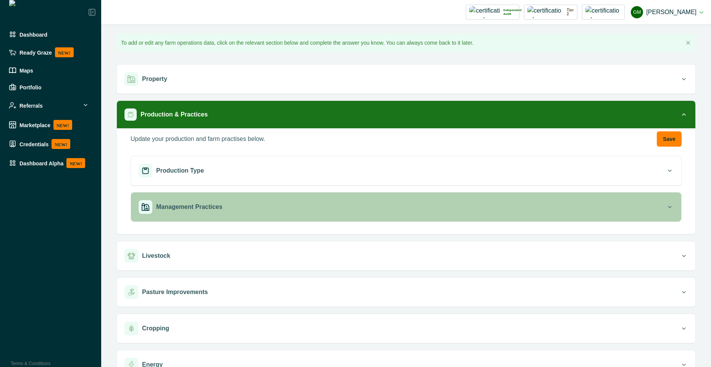
click at [413, 213] on div "Management Practices" at bounding box center [402, 207] width 527 height 14
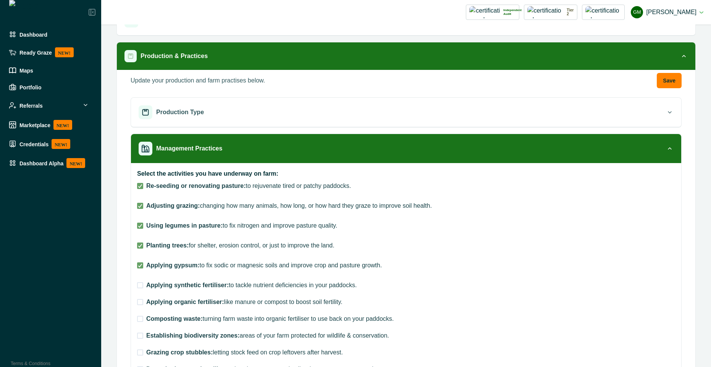
scroll to position [69, 0]
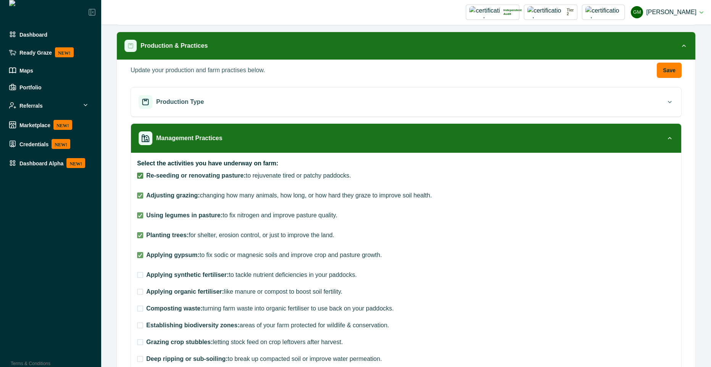
click at [139, 174] on icon at bounding box center [140, 176] width 5 height 4
click at [139, 197] on div at bounding box center [140, 195] width 5 height 5
click at [141, 173] on span at bounding box center [140, 176] width 6 height 6
click at [141, 293] on span at bounding box center [140, 292] width 6 height 6
click at [138, 277] on span at bounding box center [140, 275] width 6 height 6
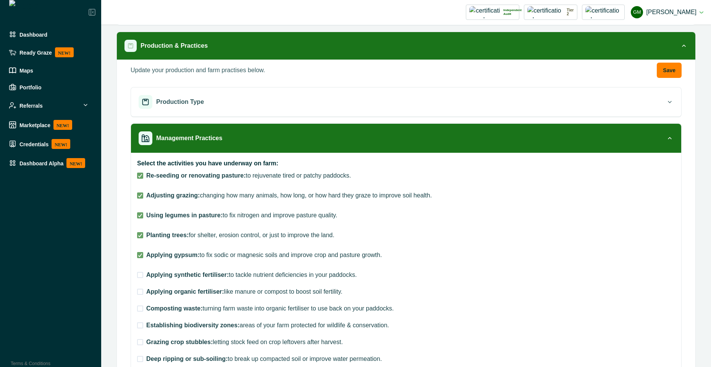
click at [138, 276] on span at bounding box center [140, 275] width 6 height 6
click at [138, 293] on span at bounding box center [140, 292] width 6 height 6
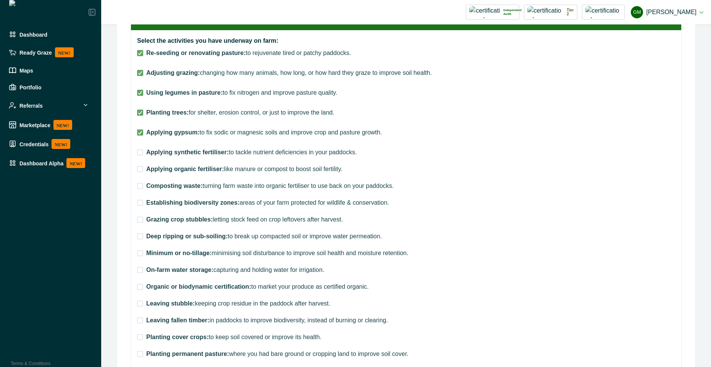
scroll to position [206, 0]
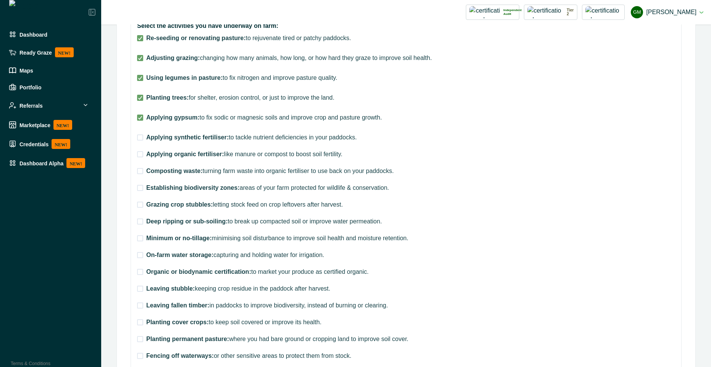
click at [139, 221] on span at bounding box center [140, 221] width 6 height 6
click at [138, 153] on span at bounding box center [140, 154] width 6 height 6
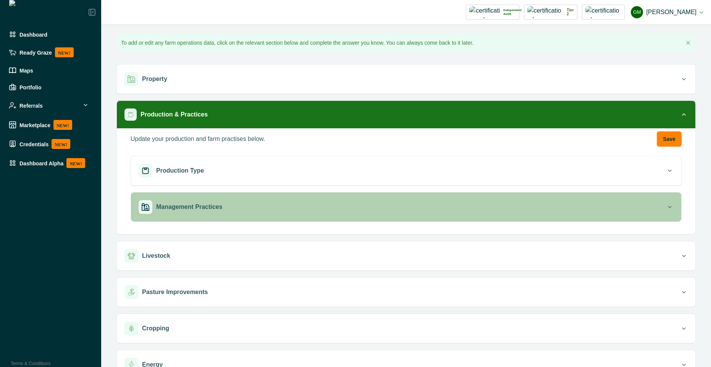
click at [247, 212] on div "Management Practices" at bounding box center [402, 207] width 527 height 14
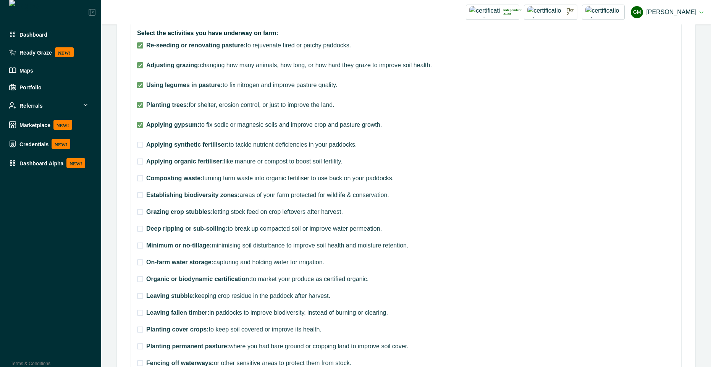
scroll to position [206, 0]
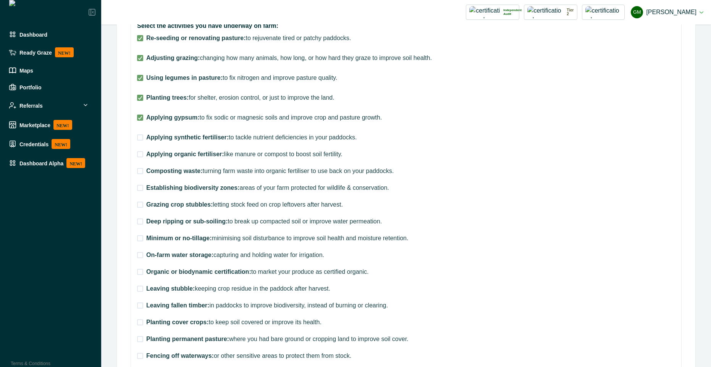
click at [139, 189] on span at bounding box center [140, 188] width 6 height 6
click at [140, 120] on span at bounding box center [140, 118] width 6 height 6
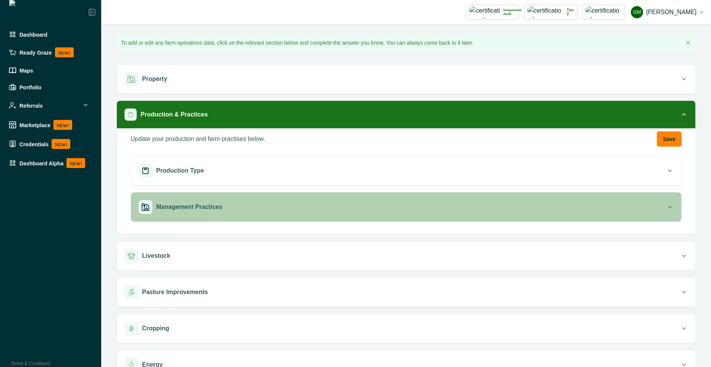
click at [303, 205] on div "Management Practices" at bounding box center [402, 207] width 527 height 14
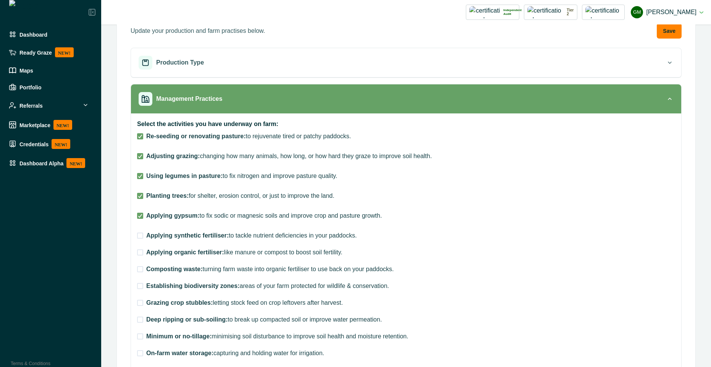
scroll to position [137, 0]
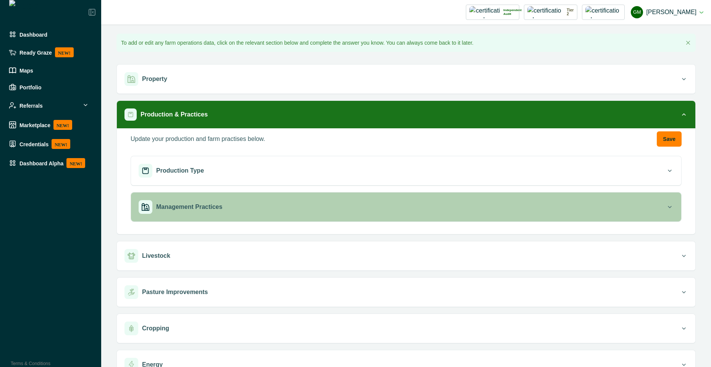
click at [323, 215] on button "Management Practices" at bounding box center [406, 206] width 550 height 29
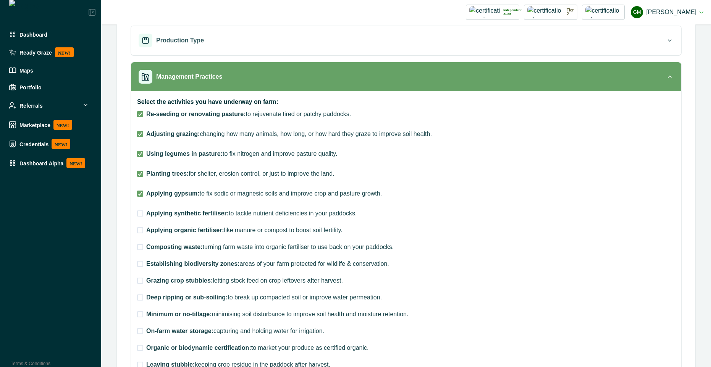
scroll to position [137, 0]
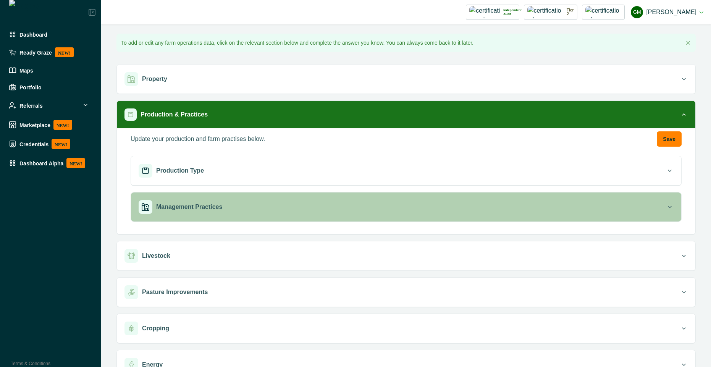
click at [250, 210] on div "Management Practices" at bounding box center [402, 207] width 527 height 14
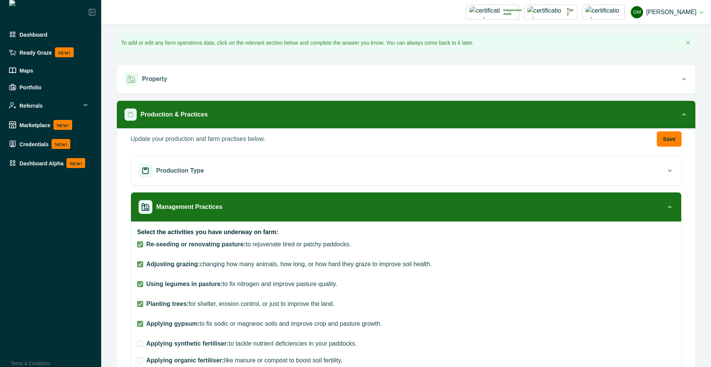
click at [140, 340] on label "Applying synthetic fertiliser: to tackle nutrient deficiencies in your paddocks." at bounding box center [247, 343] width 220 height 9
click at [139, 326] on span at bounding box center [140, 324] width 6 height 6
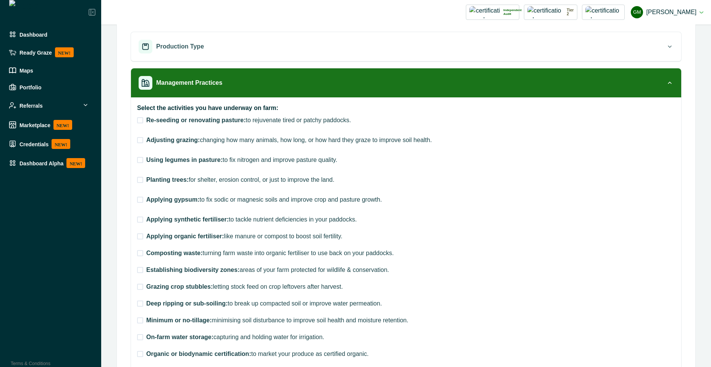
scroll to position [137, 0]
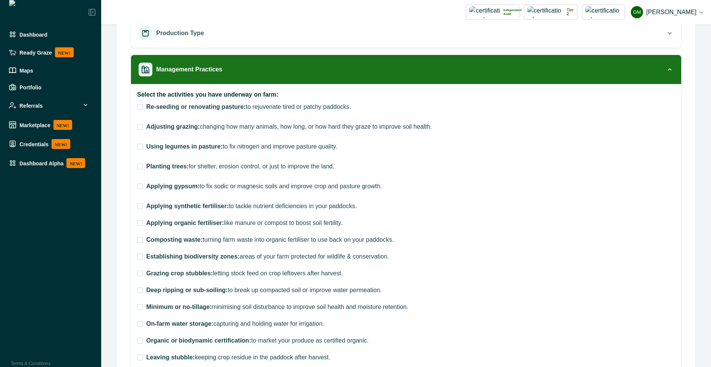
click at [141, 108] on span at bounding box center [140, 107] width 6 height 6
click at [140, 124] on span at bounding box center [140, 127] width 6 height 6
click at [140, 151] on label "Using legumes in pasture: to fix nitrogen and improve pasture quality." at bounding box center [237, 146] width 200 height 9
click at [140, 178] on div "Re-seeding or renovating pasture: to rejuvenate tired or patchy paddocks. Adjus…" at bounding box center [289, 299] width 305 height 394
click at [139, 188] on span at bounding box center [140, 186] width 6 height 6
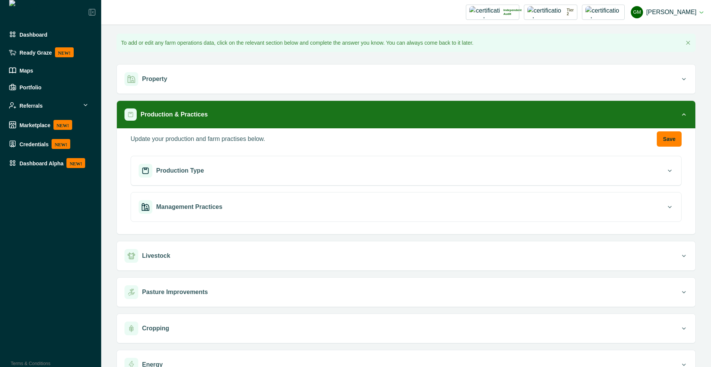
click at [305, 215] on button "Management Practices" at bounding box center [406, 206] width 550 height 29
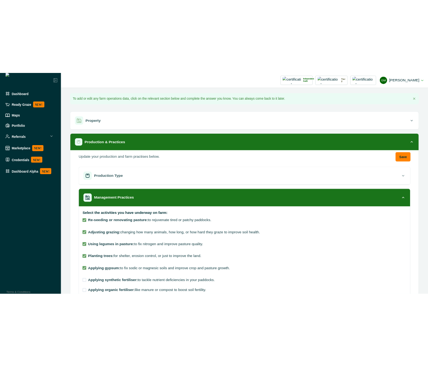
scroll to position [137, 0]
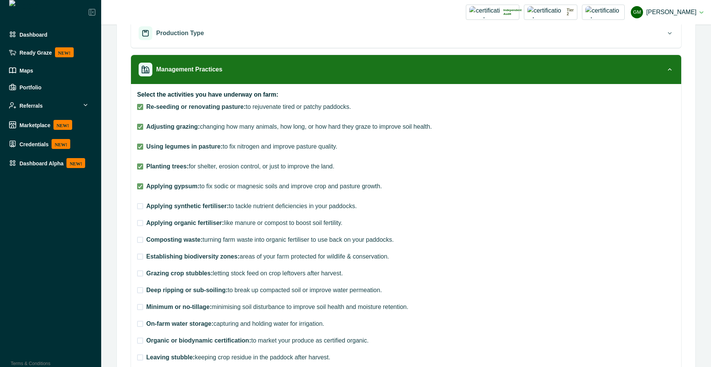
click at [140, 207] on span at bounding box center [140, 206] width 6 height 6
click at [139, 185] on icon at bounding box center [140, 186] width 5 height 4
click at [139, 168] on span at bounding box center [140, 166] width 6 height 6
click at [141, 144] on span at bounding box center [140, 147] width 6 height 6
click at [138, 203] on span at bounding box center [140, 206] width 6 height 6
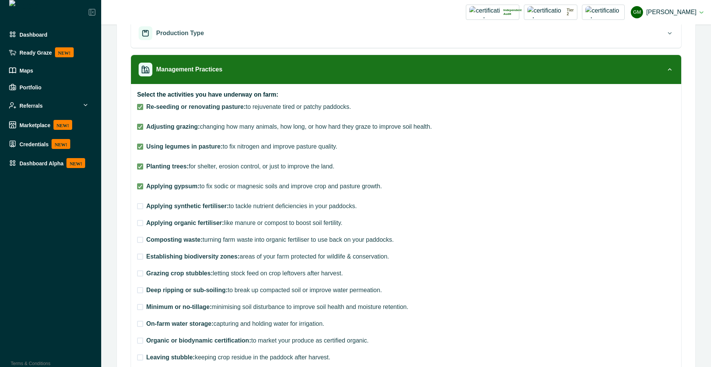
click at [138, 233] on div "Re-seeding or renovating pasture: to rejuvenate tired or patchy paddocks. Adjus…" at bounding box center [289, 299] width 305 height 394
click at [143, 225] on label "Applying organic fertiliser: like manure or compost to boost soil fertility." at bounding box center [239, 222] width 205 height 9
click at [135, 107] on div "Select the activities you have underway on farm: Re-seeding or renovating pastu…" at bounding box center [406, 293] width 550 height 418
click at [141, 108] on span at bounding box center [140, 107] width 6 height 6
click at [142, 131] on label "Adjusting grazing: changing how many animals, how long, or how hard they graze …" at bounding box center [284, 126] width 295 height 9
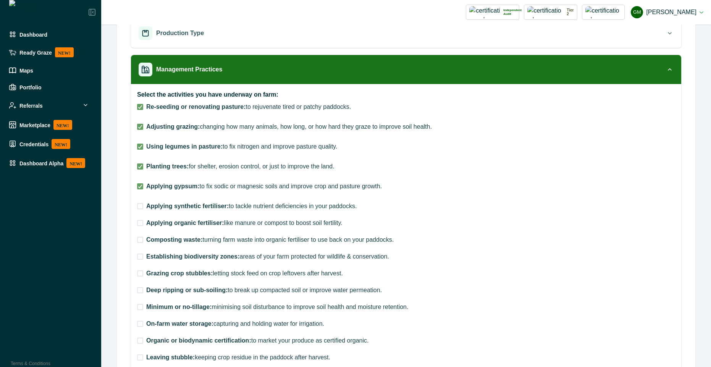
click at [141, 210] on label "Applying synthetic fertiliser: to tackle nutrient deficiencies in your paddocks." at bounding box center [247, 206] width 220 height 9
click at [141, 207] on span at bounding box center [140, 206] width 6 height 6
click at [139, 189] on span at bounding box center [140, 186] width 6 height 6
click at [142, 166] on icon at bounding box center [140, 167] width 5 height 4
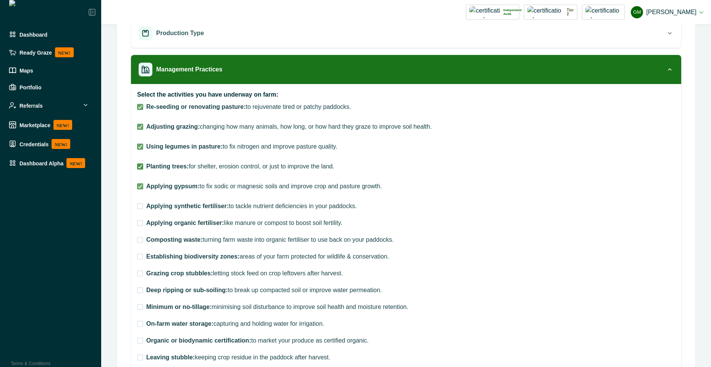
click at [142, 166] on icon at bounding box center [140, 167] width 5 height 4
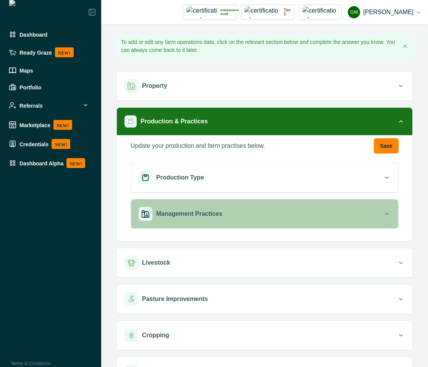
click at [186, 219] on div "Management Practices" at bounding box center [261, 214] width 244 height 14
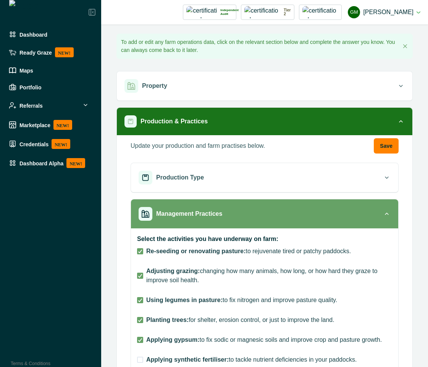
scroll to position [137, 0]
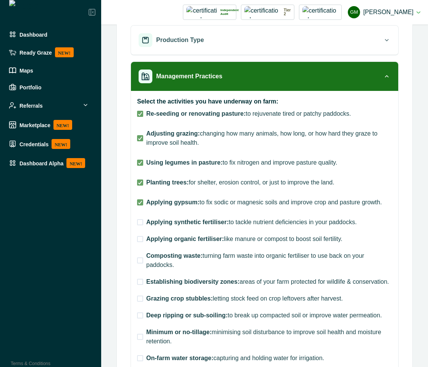
click at [139, 225] on span at bounding box center [140, 222] width 6 height 6
click at [139, 200] on icon at bounding box center [140, 202] width 5 height 4
click at [141, 282] on span at bounding box center [140, 282] width 6 height 6
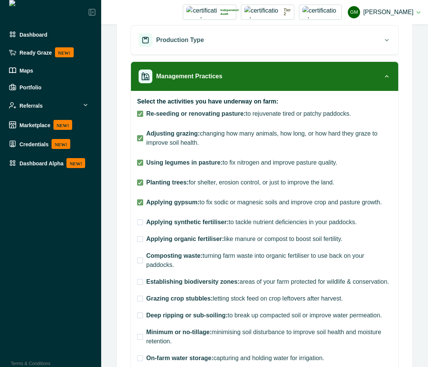
click at [141, 282] on span at bounding box center [140, 282] width 6 height 6
click at [141, 237] on span at bounding box center [140, 239] width 6 height 6
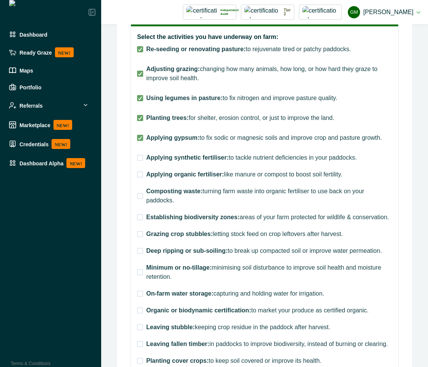
scroll to position [206, 0]
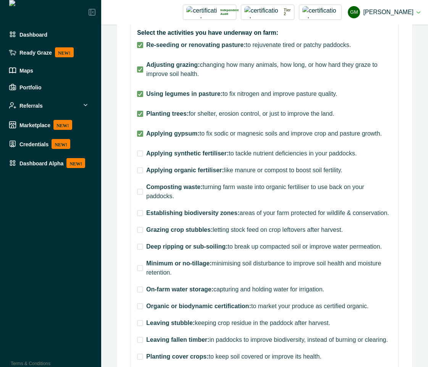
click at [142, 291] on span at bounding box center [140, 289] width 6 height 6
click at [135, 154] on div "Select the activities you have underway on farm: Re-seeding or renovating pastu…" at bounding box center [264, 254] width 267 height 464
click at [141, 153] on span at bounding box center [140, 153] width 6 height 6
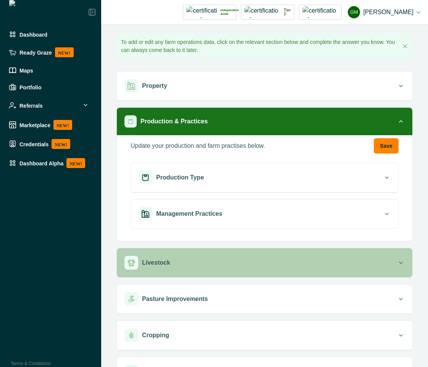
scroll to position [62, 0]
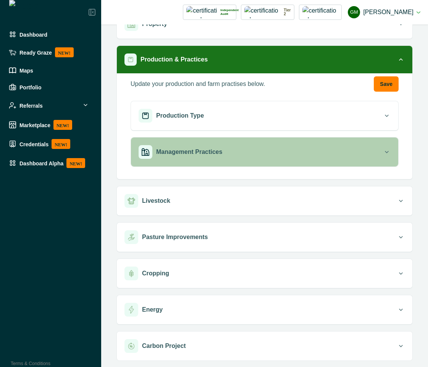
click at [205, 158] on div "Management Practices" at bounding box center [261, 152] width 244 height 14
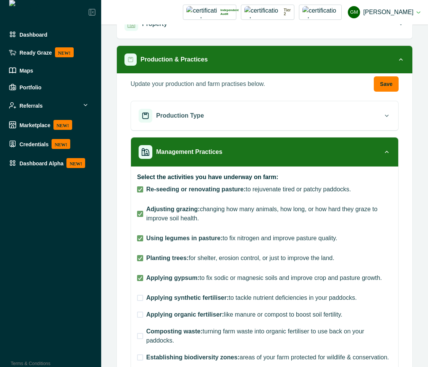
click at [139, 192] on label "Re-seeding or renovating pasture: to rejuvenate tired or patchy paddocks." at bounding box center [244, 189] width 214 height 9
click at [139, 216] on div at bounding box center [140, 214] width 5 height 5
click at [141, 238] on polyline at bounding box center [140, 238] width 3 height 3
click at [140, 190] on polyline at bounding box center [140, 189] width 3 height 3
click at [141, 298] on span at bounding box center [140, 298] width 6 height 6
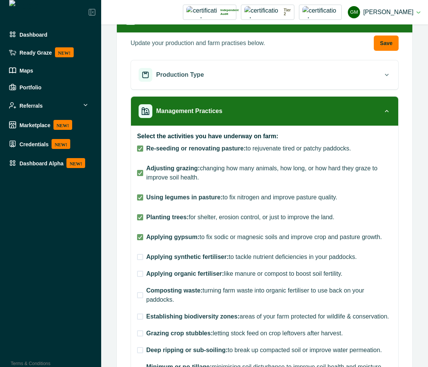
scroll to position [131, 0]
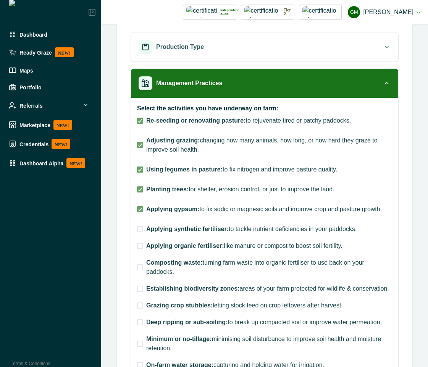
click at [138, 269] on span at bounding box center [140, 267] width 6 height 6
click at [140, 247] on span at bounding box center [140, 246] width 6 height 6
click at [141, 325] on span at bounding box center [140, 322] width 6 height 6
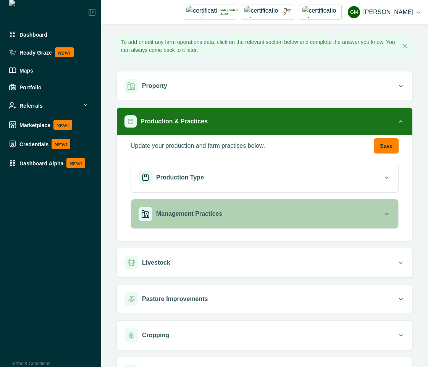
click at [226, 208] on div "Management Practices" at bounding box center [261, 214] width 244 height 14
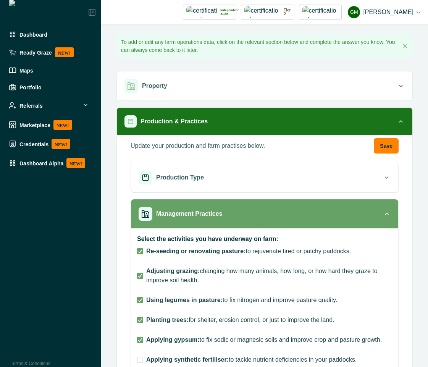
scroll to position [137, 0]
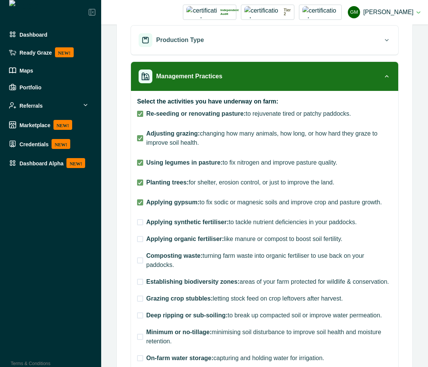
click at [139, 223] on span at bounding box center [140, 222] width 6 height 6
click at [139, 202] on icon at bounding box center [140, 202] width 5 height 4
click at [145, 220] on label "Applying synthetic fertiliser: to tackle nutrient deficiencies in your paddocks." at bounding box center [247, 222] width 220 height 9
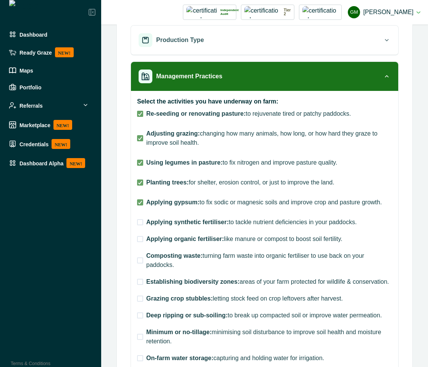
click at [142, 219] on span at bounding box center [140, 222] width 6 height 6
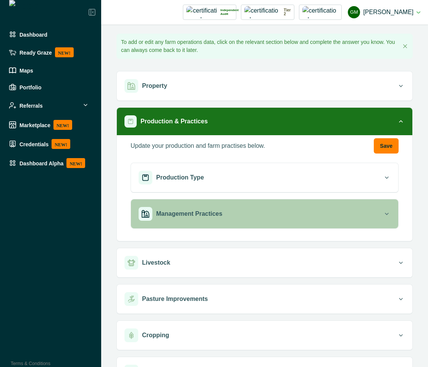
click at [237, 222] on button "Management Practices" at bounding box center [264, 213] width 267 height 29
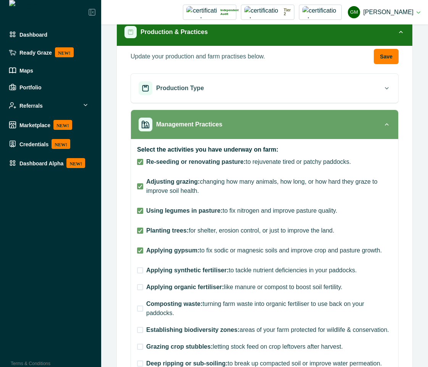
scroll to position [137, 0]
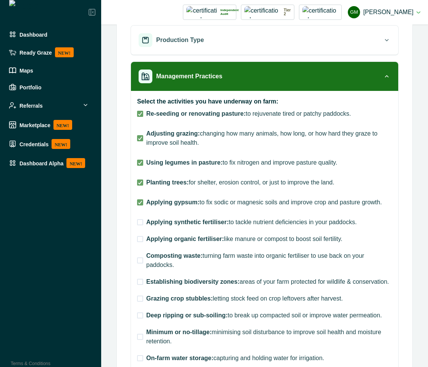
click at [142, 221] on span at bounding box center [140, 222] width 6 height 6
click at [136, 221] on div "Select the activities you have underway on farm: Re-seeding or renovating pastu…" at bounding box center [264, 323] width 267 height 464
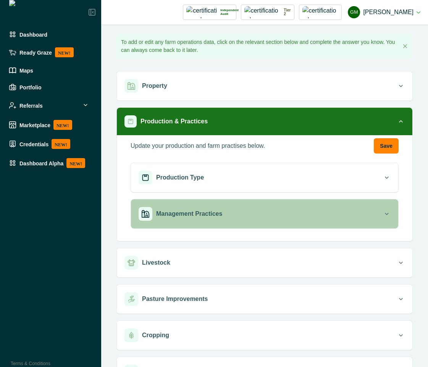
click at [204, 200] on button "Management Practices" at bounding box center [264, 213] width 267 height 29
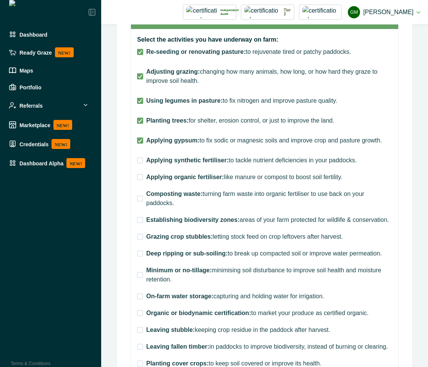
scroll to position [206, 0]
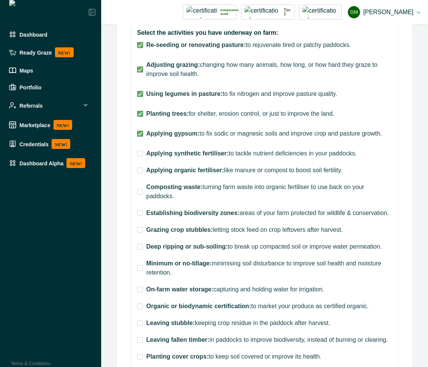
click at [138, 194] on span at bounding box center [140, 192] width 6 height 6
click at [138, 169] on span at bounding box center [140, 170] width 6 height 6
click at [141, 134] on icon at bounding box center [140, 134] width 5 height 4
click at [141, 115] on icon at bounding box center [140, 114] width 5 height 4
click at [141, 153] on span at bounding box center [140, 153] width 6 height 6
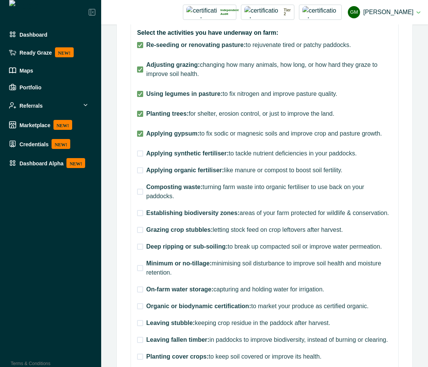
click at [138, 170] on span at bounding box center [140, 170] width 6 height 6
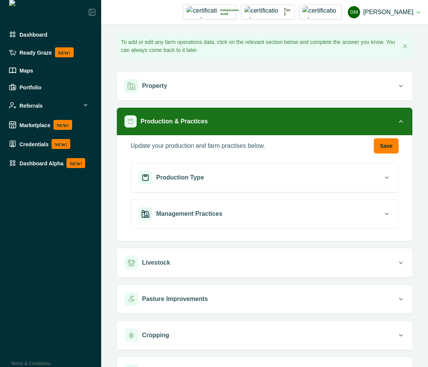
click at [256, 219] on div "Management Practices" at bounding box center [261, 214] width 244 height 14
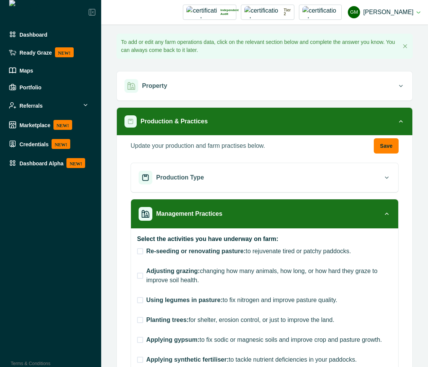
click at [139, 254] on span at bounding box center [140, 251] width 6 height 6
click at [141, 276] on span at bounding box center [140, 276] width 6 height 6
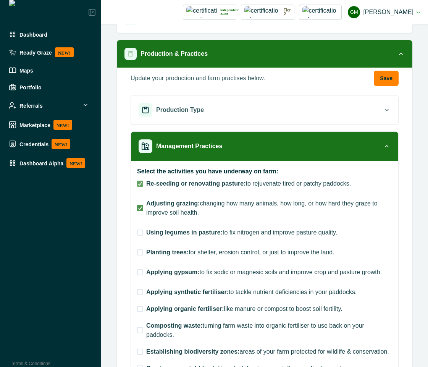
scroll to position [69, 0]
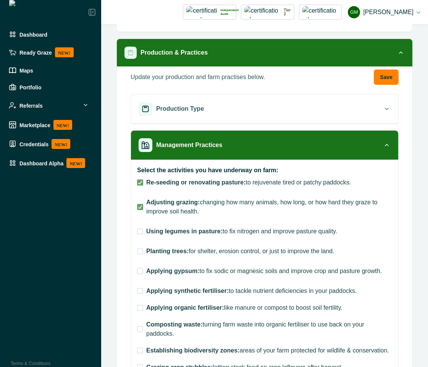
click at [141, 231] on span at bounding box center [140, 231] width 6 height 6
click at [141, 250] on span at bounding box center [140, 251] width 6 height 6
click at [138, 268] on span at bounding box center [140, 271] width 6 height 6
click at [141, 290] on span at bounding box center [140, 291] width 6 height 6
click at [140, 305] on span at bounding box center [140, 308] width 6 height 6
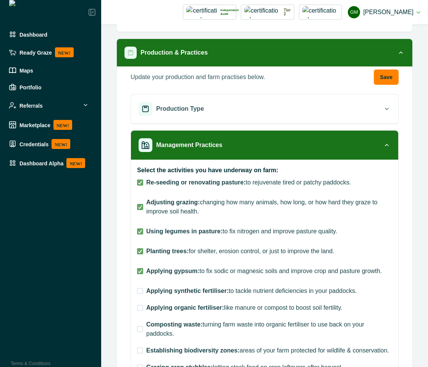
click at [138, 292] on span at bounding box center [140, 291] width 6 height 6
click at [138, 274] on label "Applying gypsum: to fix sodic or magnesic soils and improve crop and pasture gr…" at bounding box center [259, 271] width 245 height 9
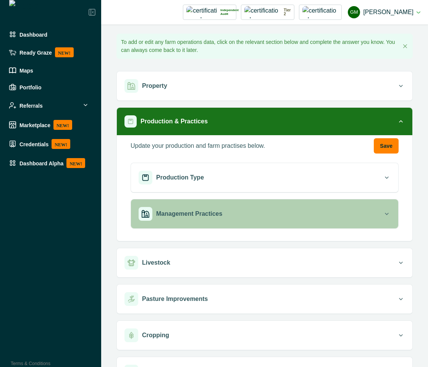
click at [213, 218] on p "Management Practices" at bounding box center [189, 213] width 66 height 9
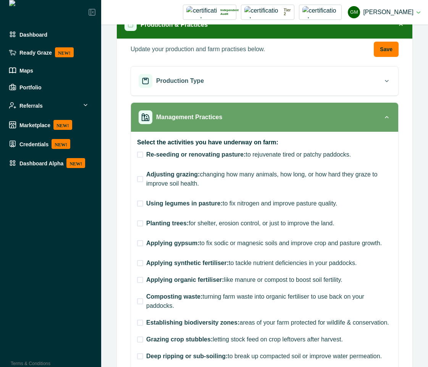
scroll to position [137, 0]
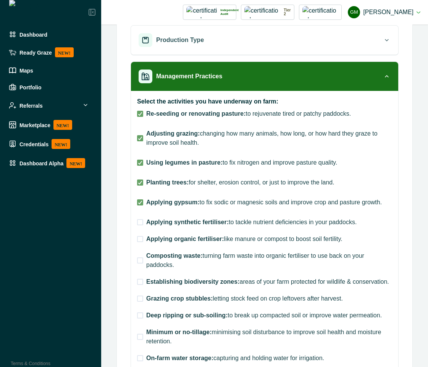
click at [139, 239] on span at bounding box center [140, 239] width 6 height 6
click at [142, 221] on span at bounding box center [140, 222] width 6 height 6
click at [141, 286] on label "Establishing biodiversity zones: areas of your farm protected for wildlife & co…" at bounding box center [263, 281] width 252 height 9
click at [140, 301] on span at bounding box center [140, 299] width 6 height 6
click at [140, 115] on span at bounding box center [140, 114] width 6 height 6
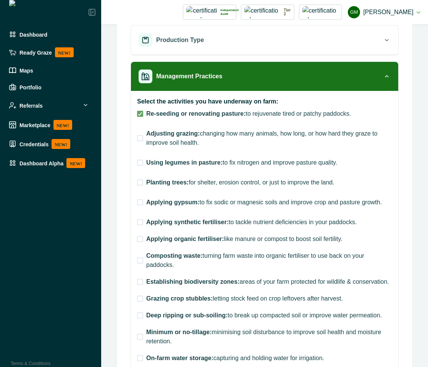
click at [140, 140] on span at bounding box center [140, 138] width 6 height 6
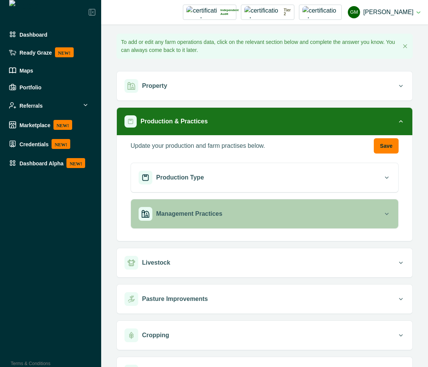
click at [236, 217] on div "Management Practices" at bounding box center [261, 214] width 244 height 14
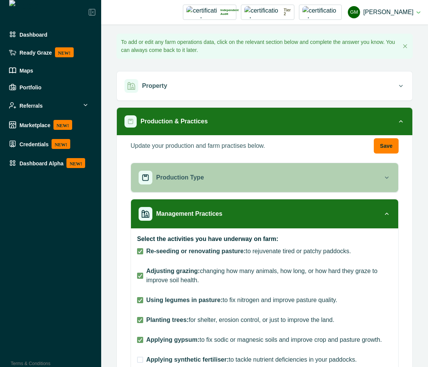
scroll to position [137, 0]
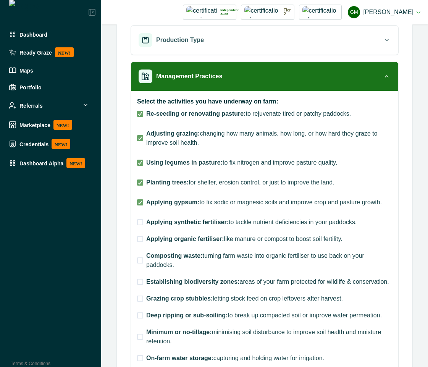
click at [137, 237] on span at bounding box center [140, 239] width 6 height 6
click at [142, 223] on span at bounding box center [140, 222] width 6 height 6
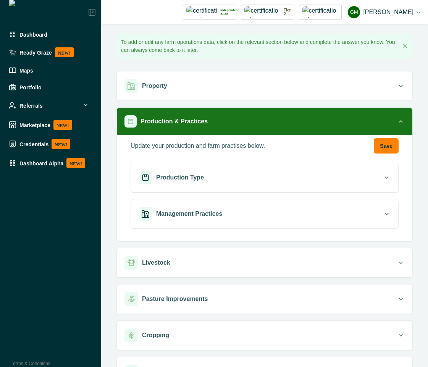
click at [231, 221] on button "Management Practices" at bounding box center [264, 213] width 267 height 29
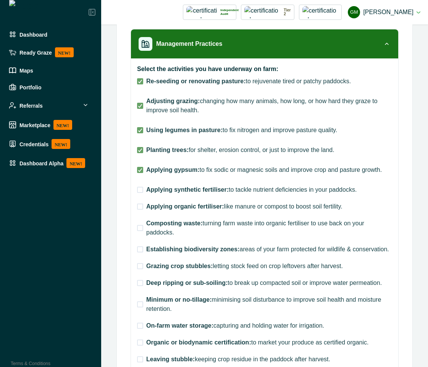
scroll to position [206, 0]
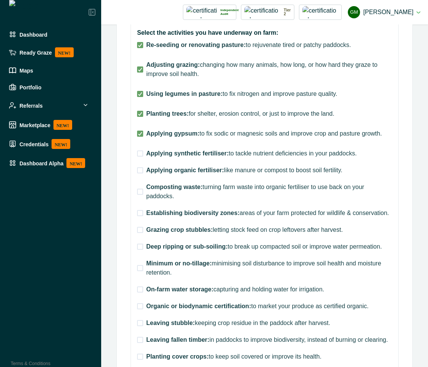
click at [142, 195] on label "Composting waste: turning farm waste into organic fertiliser to use back on you…" at bounding box center [264, 192] width 255 height 18
click at [141, 167] on span at bounding box center [140, 170] width 6 height 6
click at [140, 150] on span at bounding box center [140, 153] width 6 height 6
click at [143, 248] on span at bounding box center [140, 247] width 6 height 6
click at [142, 248] on span at bounding box center [140, 247] width 6 height 6
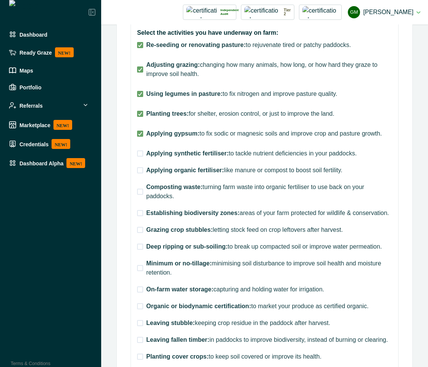
click at [143, 192] on label "Composting waste: turning farm waste into organic fertiliser to use back on you…" at bounding box center [264, 192] width 255 height 18
click at [143, 191] on label "Composting waste: turning farm waste into organic fertiliser to use back on you…" at bounding box center [264, 192] width 255 height 18
click at [141, 191] on span at bounding box center [140, 192] width 6 height 6
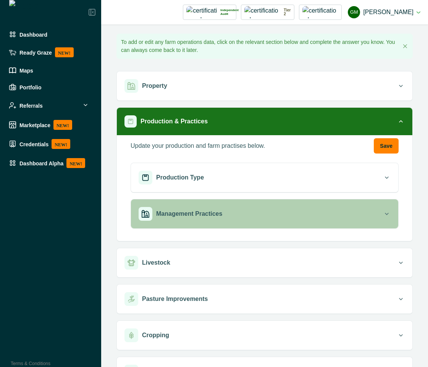
click at [227, 222] on button "Management Practices" at bounding box center [264, 213] width 267 height 29
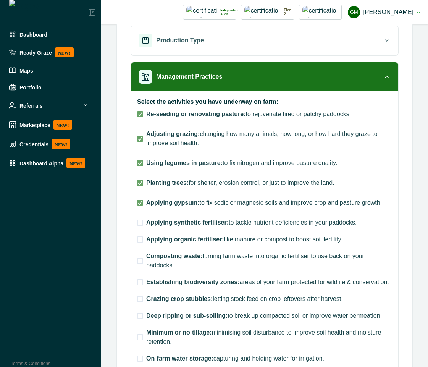
scroll to position [137, 0]
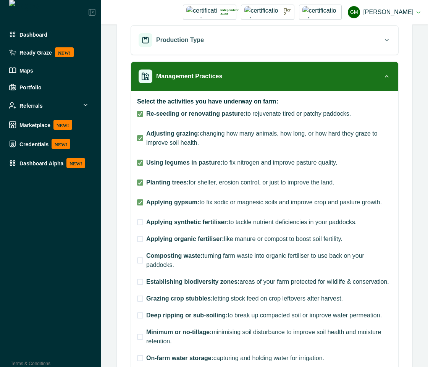
click at [139, 239] on span at bounding box center [140, 239] width 6 height 6
click at [142, 223] on span at bounding box center [140, 222] width 6 height 6
click at [142, 205] on span at bounding box center [140, 202] width 6 height 6
